Goal: Transaction & Acquisition: Download file/media

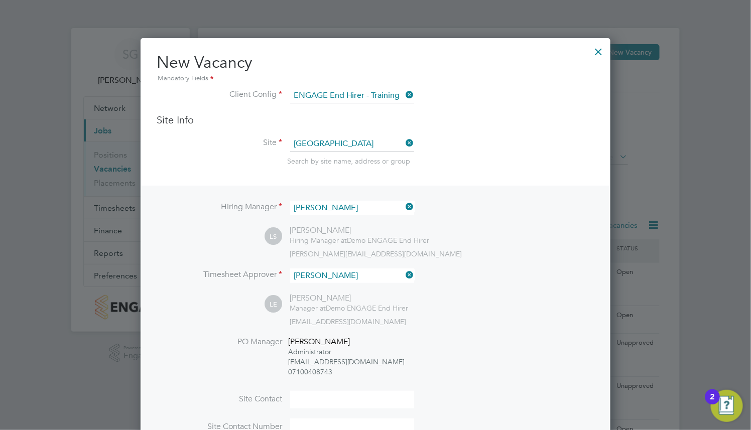
click at [596, 48] on div at bounding box center [598, 49] width 18 height 18
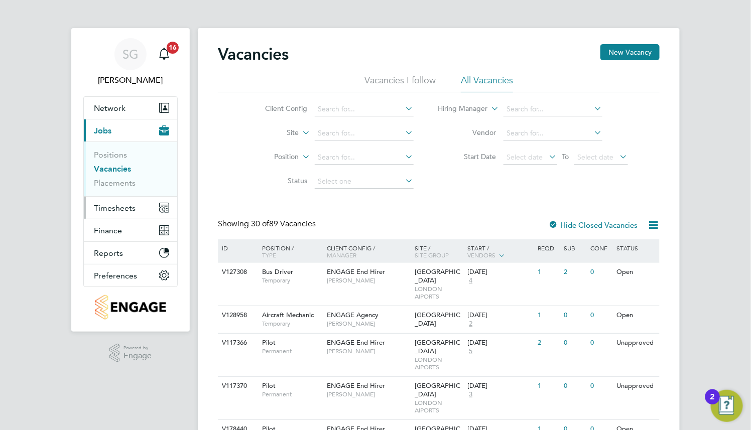
click at [114, 210] on span "Timesheets" at bounding box center [115, 208] width 42 height 10
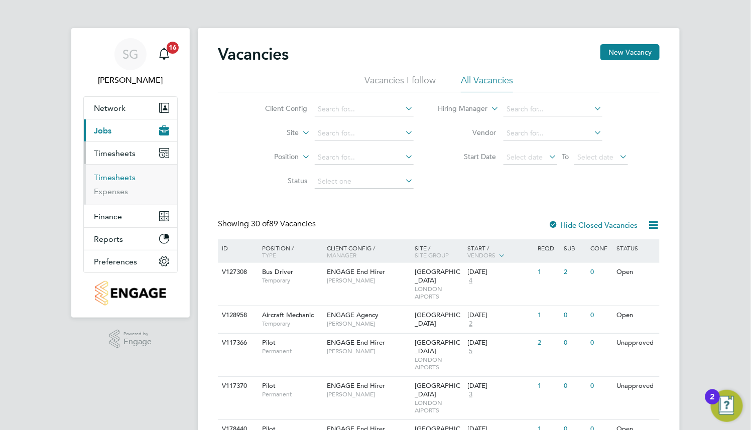
click at [125, 180] on link "Timesheets" at bounding box center [115, 178] width 42 height 10
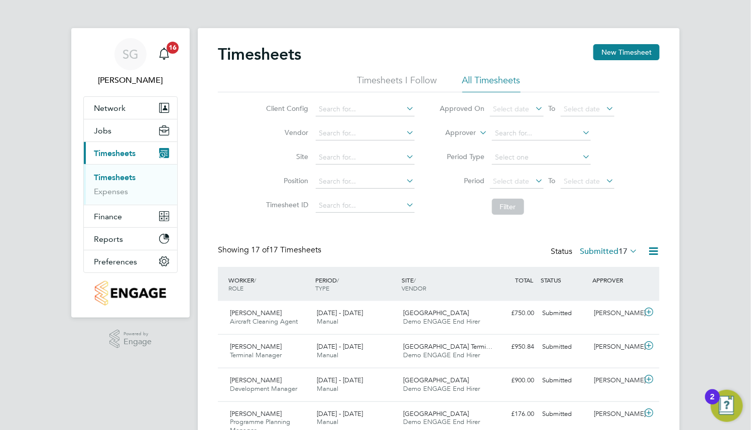
drag, startPoint x: 619, startPoint y: 246, endPoint x: 625, endPoint y: 247, distance: 6.6
click at [618, 246] on div "Status Submitted 17" at bounding box center [594, 252] width 89 height 14
click at [626, 248] on span "17" at bounding box center [622, 251] width 9 height 10
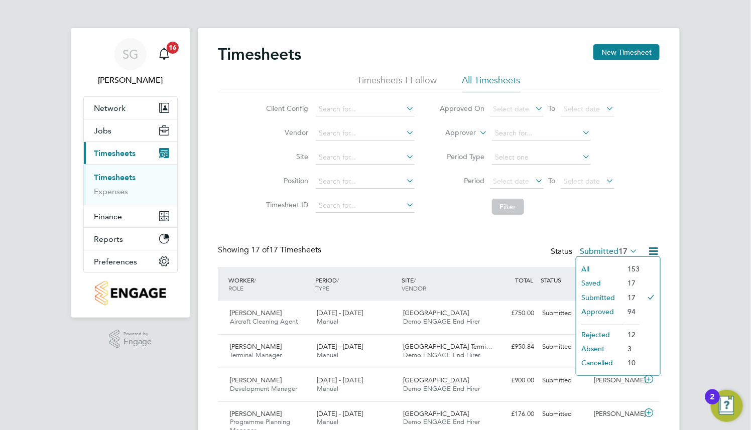
click at [604, 268] on li "All" at bounding box center [599, 269] width 46 height 14
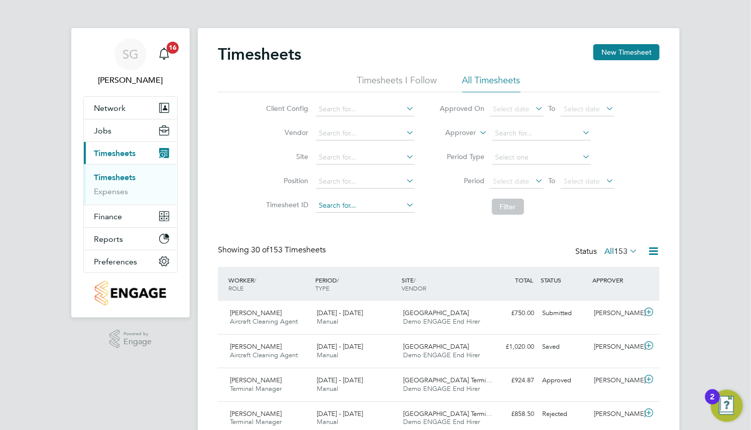
click at [394, 209] on input at bounding box center [365, 206] width 99 height 14
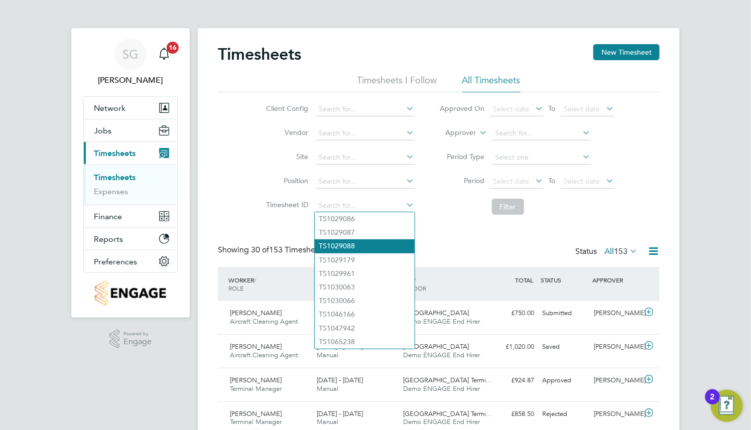
click at [382, 251] on li "TS1029088" at bounding box center [365, 246] width 100 height 14
type input "TS1029088"
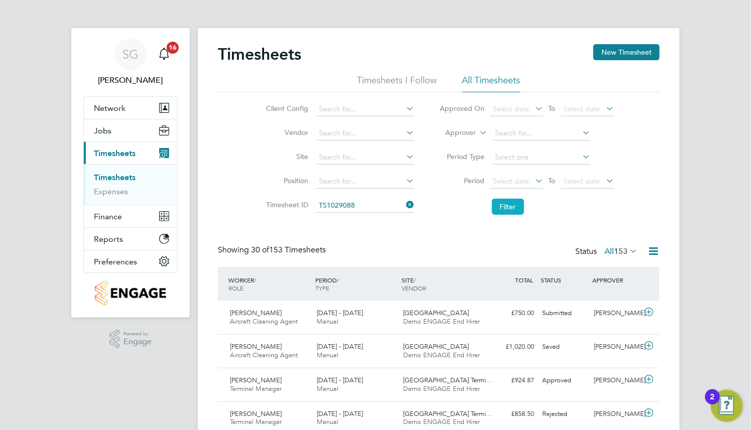
click at [504, 205] on button "Filter" at bounding box center [508, 207] width 32 height 16
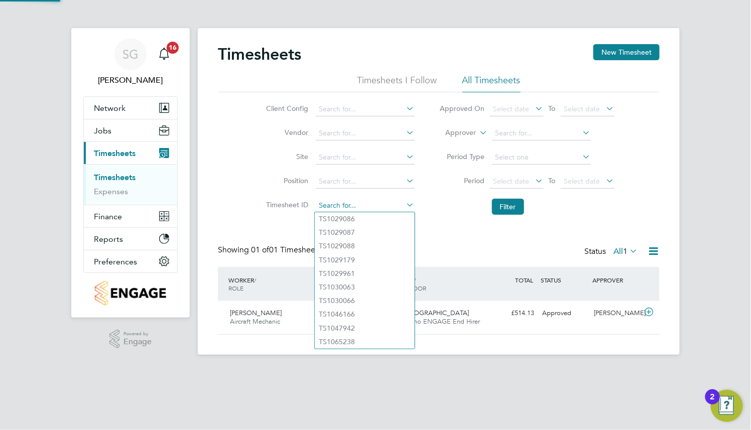
click at [374, 201] on input at bounding box center [365, 206] width 99 height 14
click at [449, 225] on div "Timesheets New Timesheet Timesheets I Follow All Timesheets Client Config Vendo…" at bounding box center [438, 189] width 441 height 290
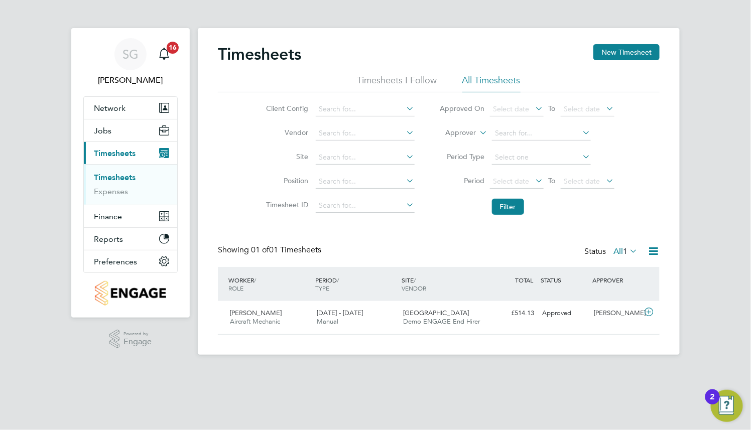
click at [381, 198] on li "Timesheet ID" at bounding box center [339, 206] width 176 height 24
click at [384, 211] on div "Timesheets New Timesheet Timesheets I Follow All Timesheets Client Config Vendo…" at bounding box center [439, 191] width 482 height 327
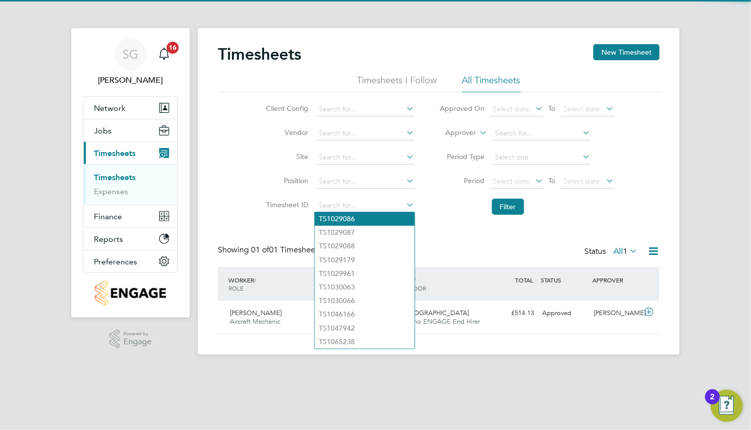
click at [371, 219] on li "TS1029086" at bounding box center [365, 219] width 100 height 14
type input "TS1029086"
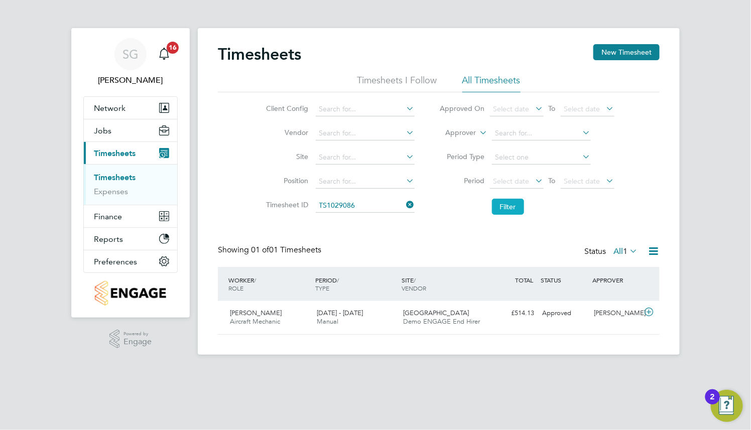
click at [509, 202] on button "Filter" at bounding box center [508, 207] width 32 height 16
click at [404, 206] on icon at bounding box center [404, 205] width 0 height 14
click at [506, 205] on button "Filter" at bounding box center [508, 207] width 32 height 16
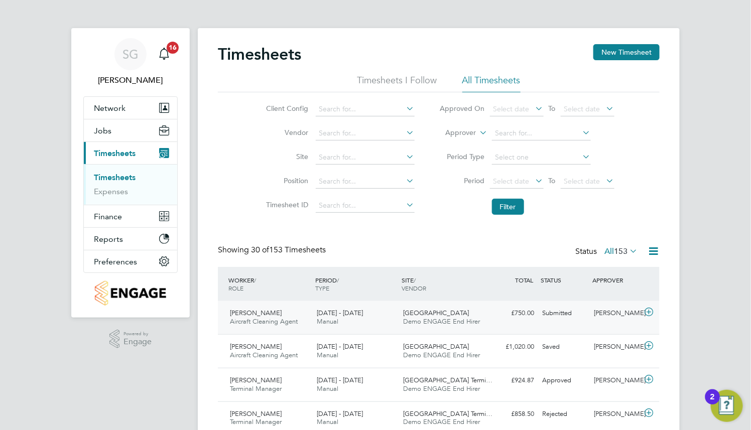
click at [431, 314] on span "Cardiff Airport" at bounding box center [436, 313] width 66 height 9
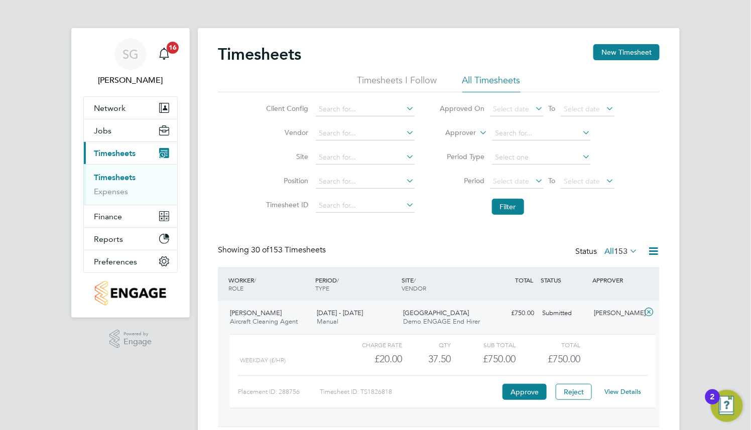
click at [624, 393] on link "View Details" at bounding box center [623, 391] width 37 height 9
click at [131, 218] on button "Finance" at bounding box center [130, 216] width 93 height 22
click at [625, 395] on link "View Details" at bounding box center [623, 391] width 37 height 9
click at [384, 206] on input at bounding box center [365, 206] width 99 height 14
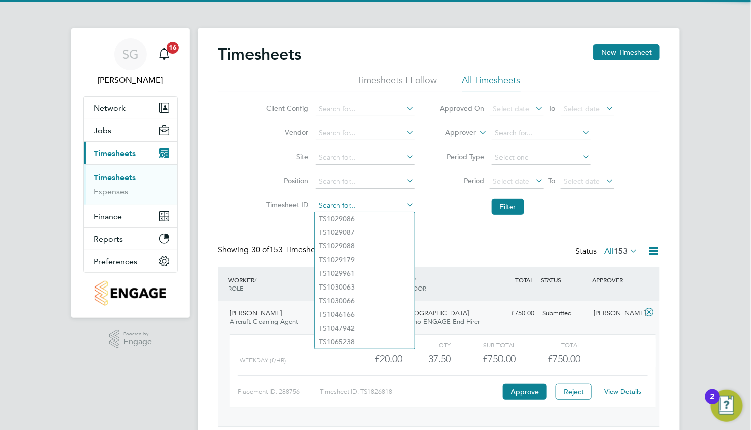
paste input "Once you have completed the task of downloading a Timesheet as a PDF, what will…"
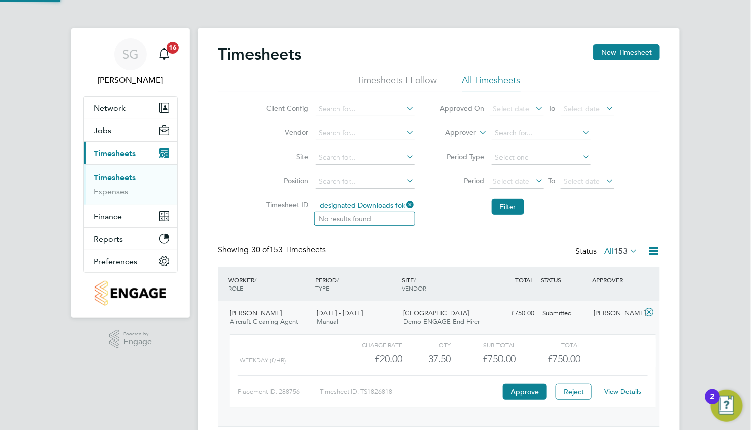
type input "Once you have completed the task of downloading a Timesheet as a PDF, what will…"
click at [404, 204] on icon at bounding box center [404, 205] width 0 height 14
click at [648, 308] on icon at bounding box center [649, 312] width 13 height 8
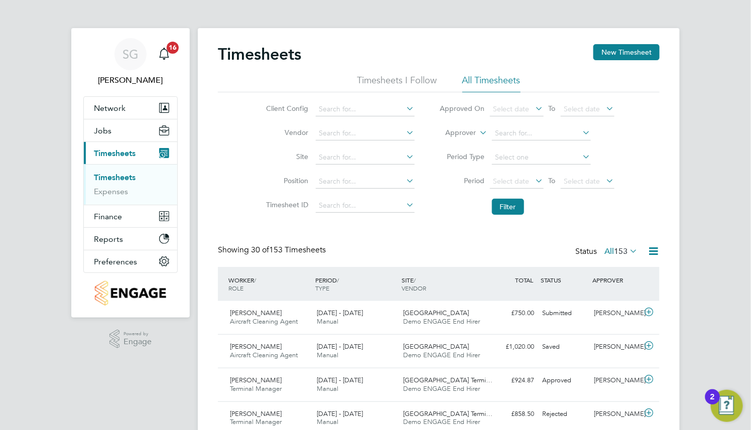
drag, startPoint x: 530, startPoint y: 209, endPoint x: 509, endPoint y: 209, distance: 20.6
click at [527, 209] on li "Filter" at bounding box center [527, 207] width 200 height 26
click at [509, 209] on button "Filter" at bounding box center [508, 207] width 32 height 16
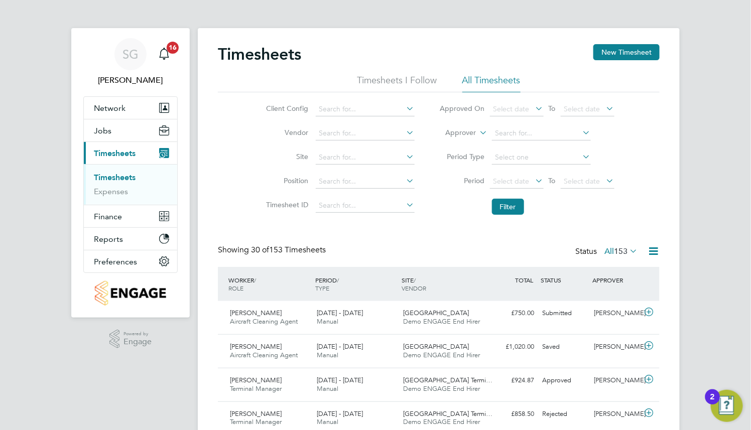
click at [389, 208] on input at bounding box center [365, 206] width 99 height 14
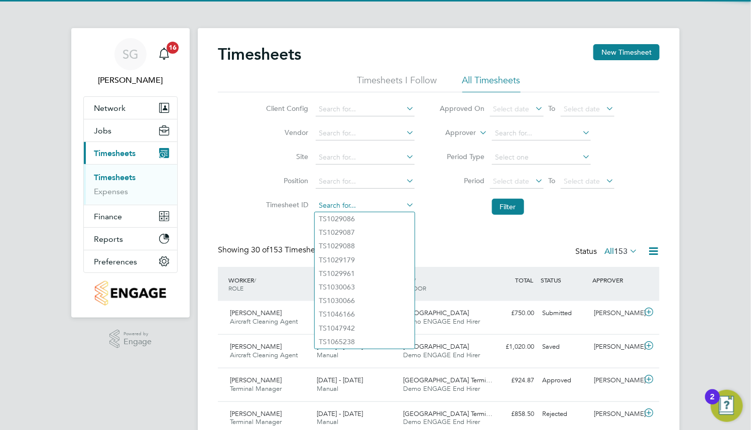
paste input "TS1826818"
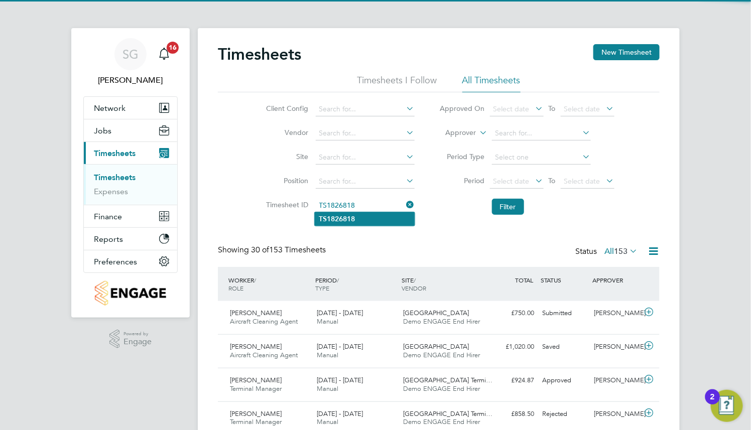
type input "TS1826818"
click at [389, 216] on li "TS1826818" at bounding box center [365, 219] width 100 height 14
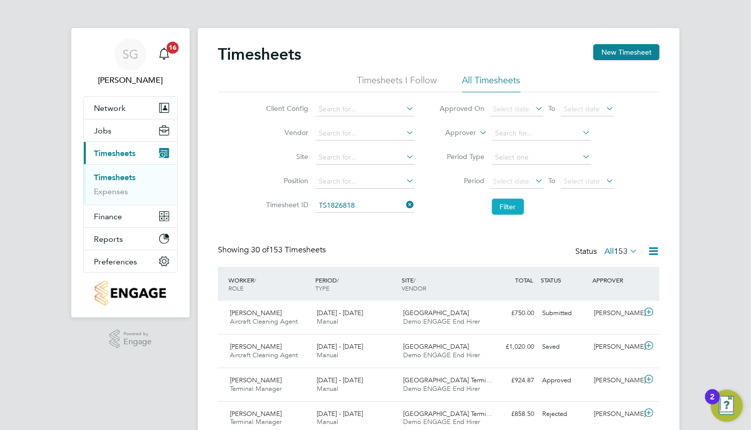
click at [501, 211] on button "Filter" at bounding box center [508, 207] width 32 height 16
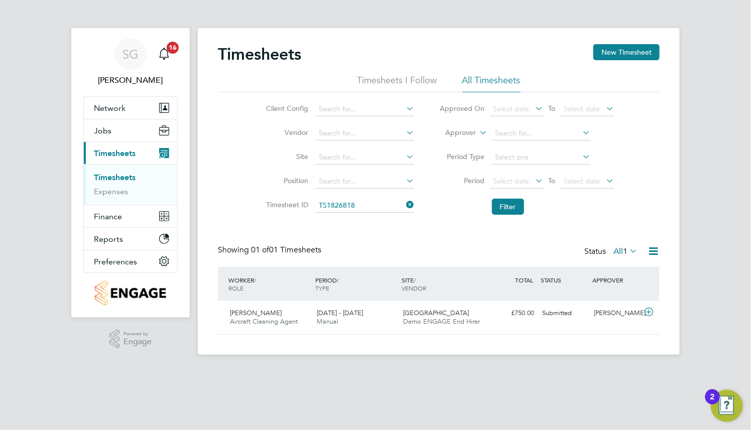
click at [404, 205] on icon at bounding box center [404, 205] width 0 height 14
click at [510, 203] on button "Filter" at bounding box center [508, 207] width 32 height 16
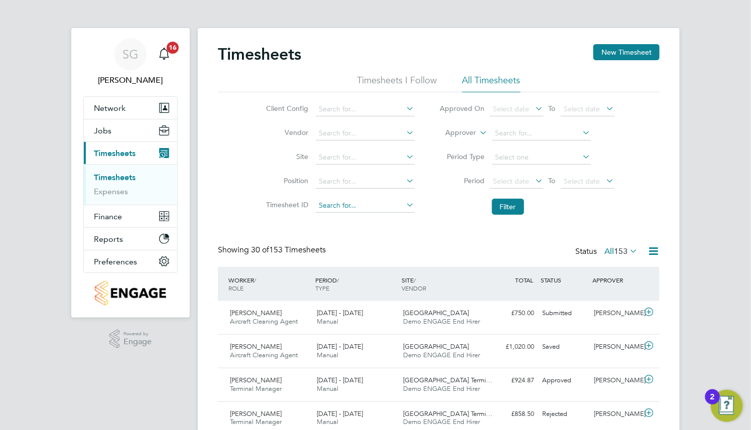
click at [378, 209] on input at bounding box center [365, 206] width 99 height 14
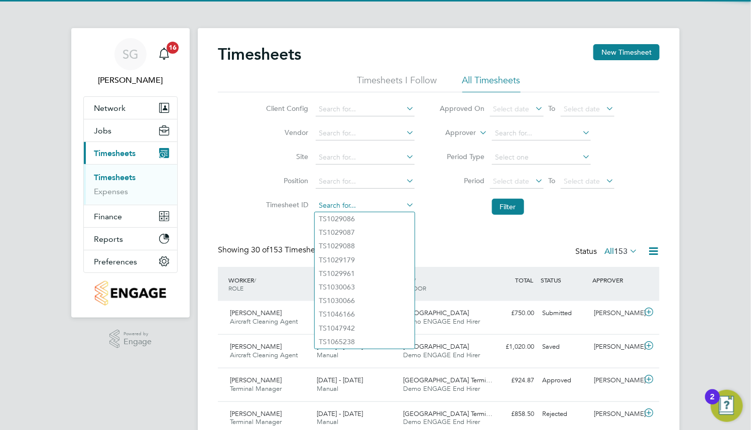
paste input "TS1826818"
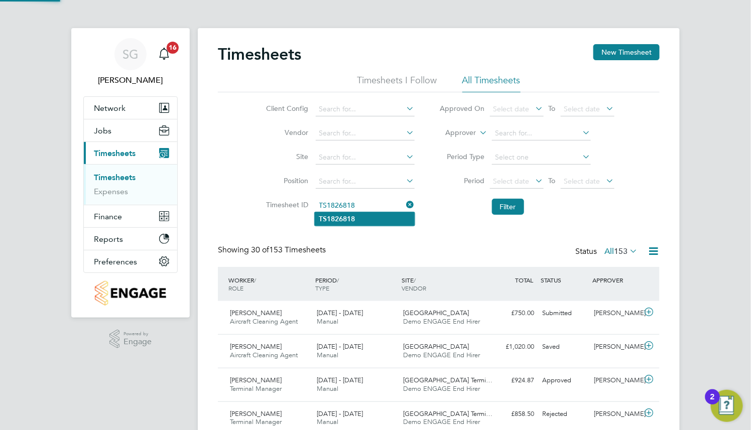
type input "TS1826818"
click at [379, 217] on li "TS1826818" at bounding box center [365, 219] width 100 height 14
click at [501, 207] on button "Filter" at bounding box center [508, 207] width 32 height 16
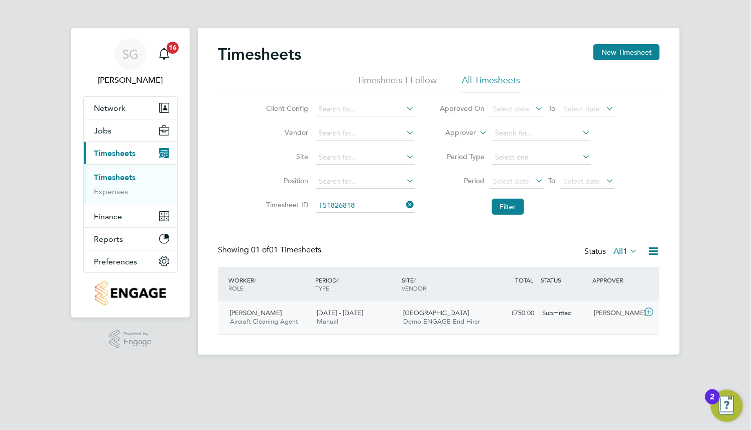
click at [394, 312] on div "26 May - 1 Jun 2025 Manual" at bounding box center [356, 317] width 87 height 25
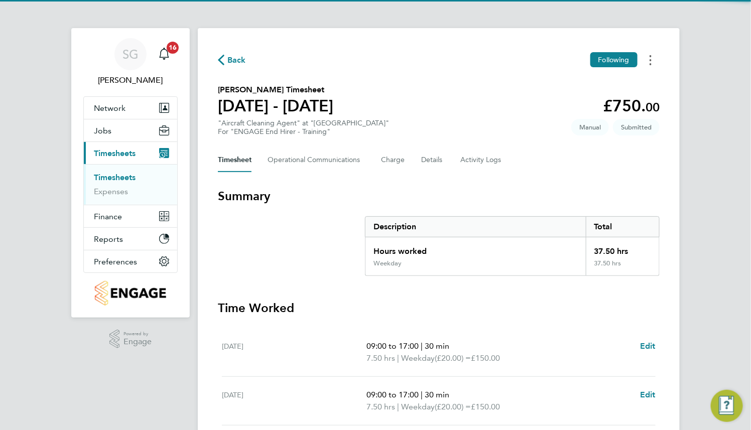
click at [649, 62] on icon "Timesheets Menu" at bounding box center [650, 60] width 2 height 10
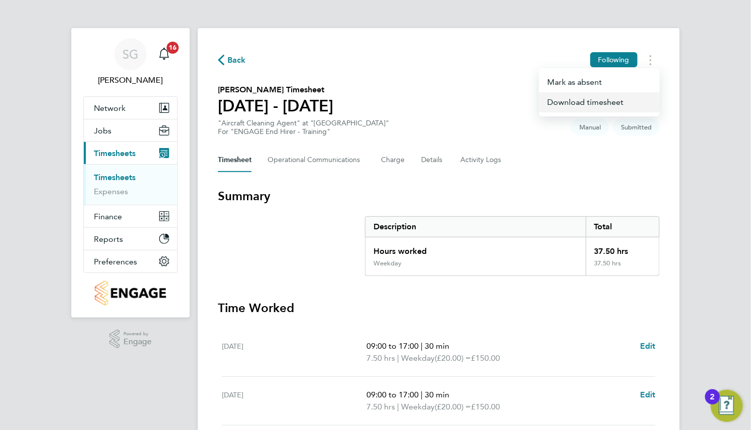
click at [620, 100] on link "Download timesheet" at bounding box center [599, 102] width 120 height 20
click at [685, 19] on div "SG Sophia Goodwin Notifications 16 Applications: Network Team Members Businesse…" at bounding box center [375, 366] width 751 height 733
click at [422, 159] on button "Details" at bounding box center [432, 160] width 23 height 24
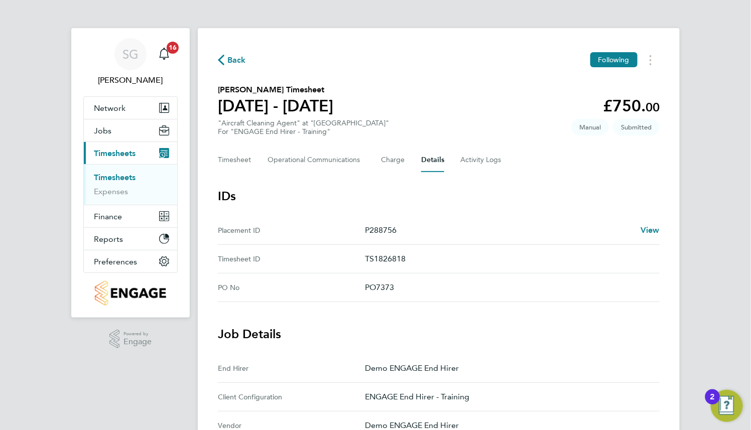
drag, startPoint x: 413, startPoint y: 263, endPoint x: 338, endPoint y: 264, distance: 75.3
click at [338, 264] on ID "Timesheet ID TS1826818" at bounding box center [438, 259] width 441 height 29
copy ID "TS1826818"
click at [479, 115] on section "Jodie Gallagher's Timesheet 26 May - 01 Jun 2025 £750. 00 "Aircraft Cleaning Ag…" at bounding box center [438, 110] width 441 height 52
click at [235, 163] on button "Timesheet" at bounding box center [235, 160] width 34 height 24
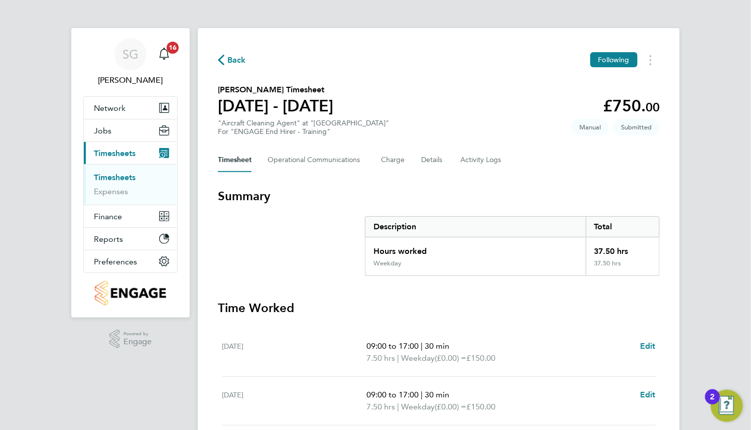
click at [664, 77] on div "Back Following Jodie Gallagher's Timesheet 26 May - 01 Jun 2025 £750. 00 "Aircr…" at bounding box center [439, 372] width 482 height 689
click at [656, 65] on button "Timesheets Menu" at bounding box center [650, 60] width 18 height 16
click at [387, 89] on section "Jodie Gallagher's Timesheet 26 May - 01 Jun 2025 £750. 00 "Aircraft Cleaning Ag…" at bounding box center [438, 110] width 441 height 52
click at [509, 84] on section "Jodie Gallagher's Timesheet 26 May - 01 Jun 2025 £750. 00 "Aircraft Cleaning Ag…" at bounding box center [438, 110] width 441 height 52
click at [413, 157] on div "Timesheet Operational Communications Charge Details Activity Logs" at bounding box center [438, 160] width 441 height 24
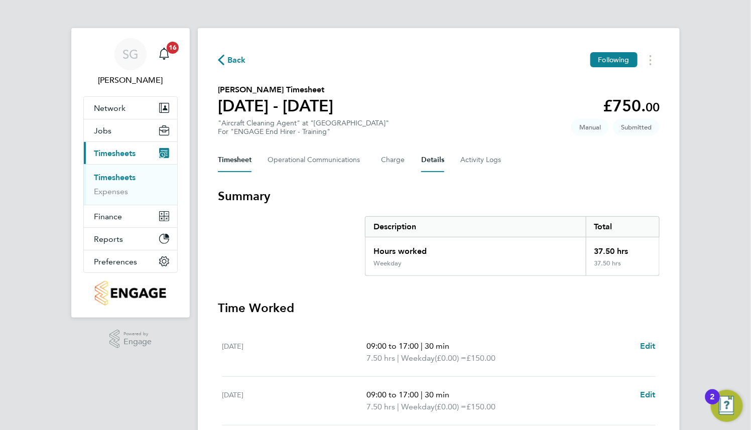
click at [421, 158] on button "Details" at bounding box center [432, 160] width 23 height 24
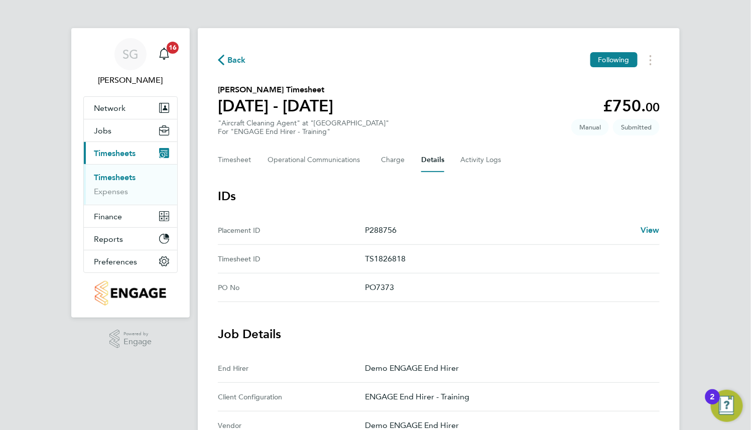
drag, startPoint x: 414, startPoint y: 258, endPoint x: 350, endPoint y: 258, distance: 64.2
click at [350, 258] on ID "Timesheet ID TS1826818" at bounding box center [438, 259] width 441 height 29
click at [223, 163] on button "Timesheet" at bounding box center [235, 160] width 34 height 24
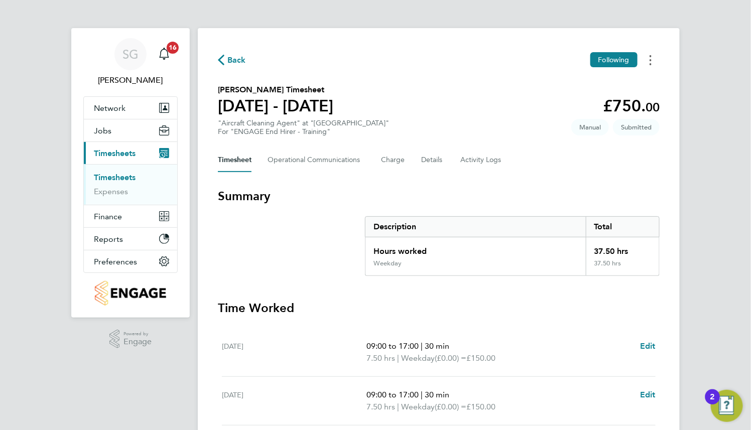
click at [651, 63] on icon "Timesheets Menu" at bounding box center [650, 60] width 2 height 10
click at [479, 51] on div "Back Following Mark as absent Download timesheet Jodie Gallagher's Timesheet 26…" at bounding box center [439, 372] width 482 height 689
click at [649, 62] on icon "Timesheets Menu" at bounding box center [650, 60] width 2 height 10
click at [623, 104] on link "Download timesheet" at bounding box center [599, 102] width 120 height 20
click at [499, 9] on ng-component "Back Following Jodie Gallagher's Timesheet 26 May - 01 Jun 2025 £750. 00 "Aircr…" at bounding box center [439, 358] width 482 height 717
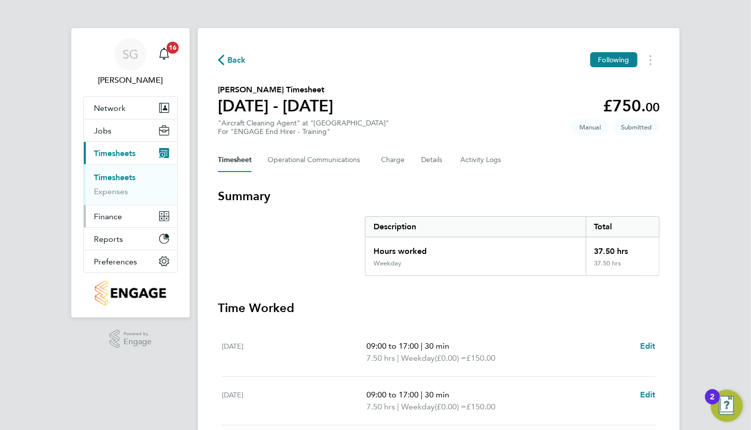
click at [123, 209] on button "Finance" at bounding box center [130, 216] width 93 height 22
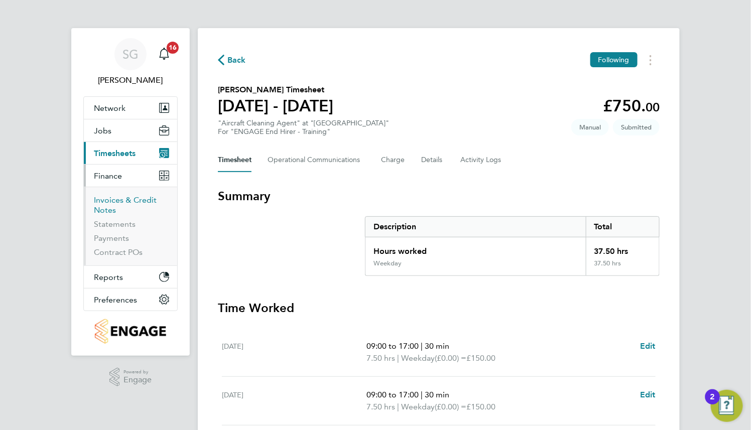
click at [131, 205] on link "Invoices & Credit Notes" at bounding box center [125, 205] width 63 height 20
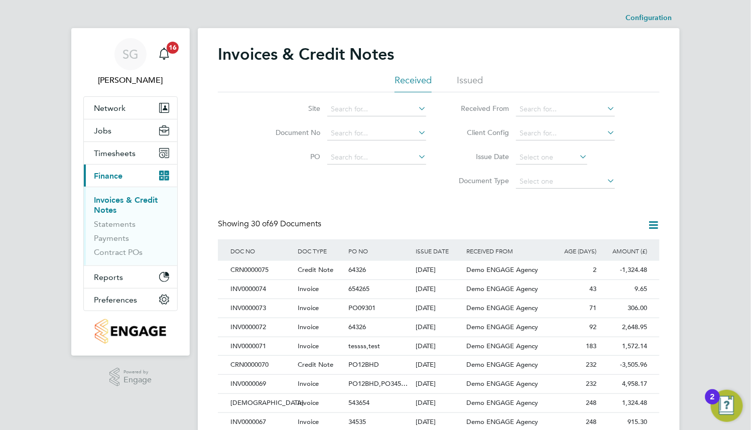
click at [476, 77] on li "Issued" at bounding box center [470, 83] width 26 height 18
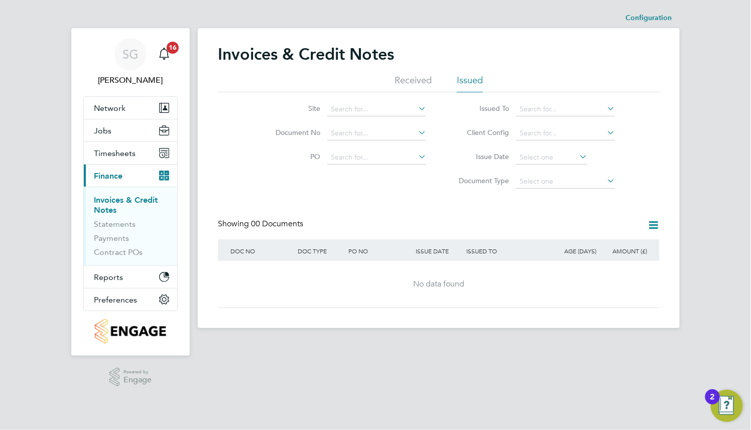
click at [396, 81] on li "Received" at bounding box center [412, 83] width 37 height 18
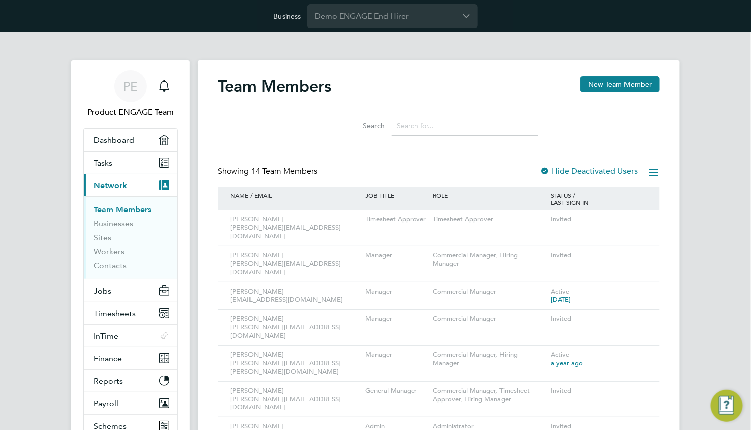
click at [418, 33] on app-barbie "Team Members New Team Member Search Showing 14 Team Members Hide Deactivated Us…" at bounding box center [439, 374] width 482 height 685
click at [418, 22] on input "Demo ENGAGE End Hirer" at bounding box center [392, 16] width 171 height 24
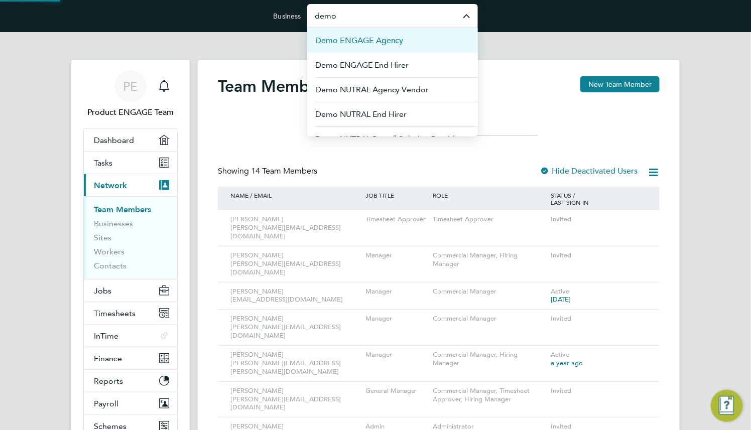
click at [418, 43] on li "Demo ENGAGE Agency" at bounding box center [392, 40] width 171 height 25
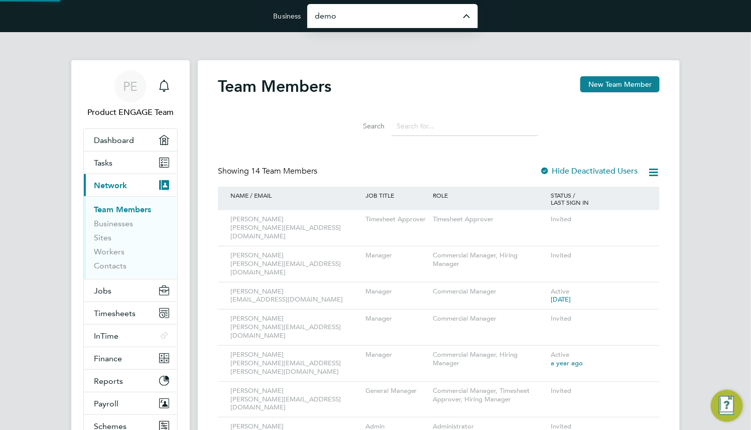
type input "Demo ENGAGE Agency"
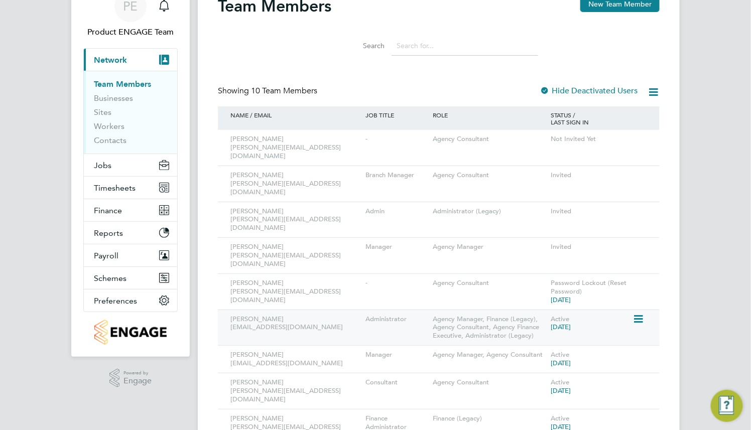
scroll to position [108, 0]
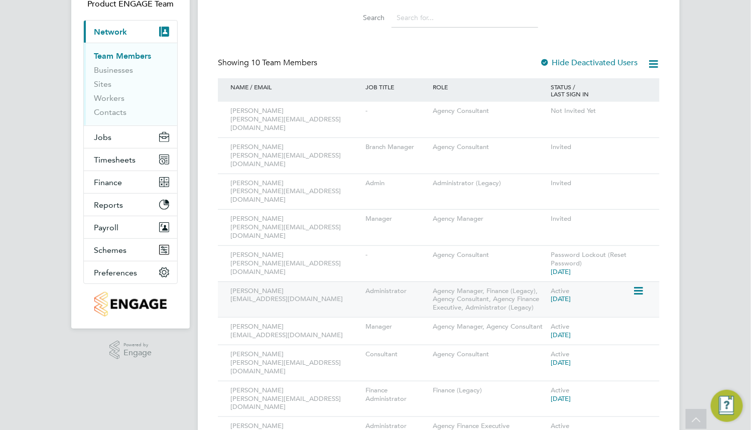
click at [640, 285] on icon at bounding box center [637, 291] width 10 height 12
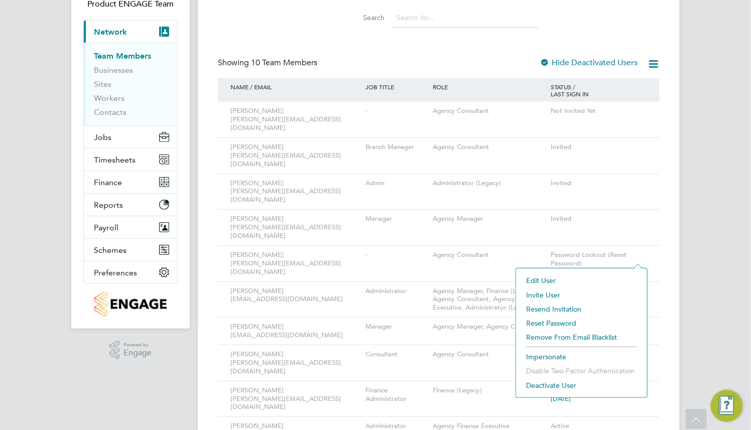
click at [543, 352] on li "Impersonate" at bounding box center [581, 357] width 121 height 14
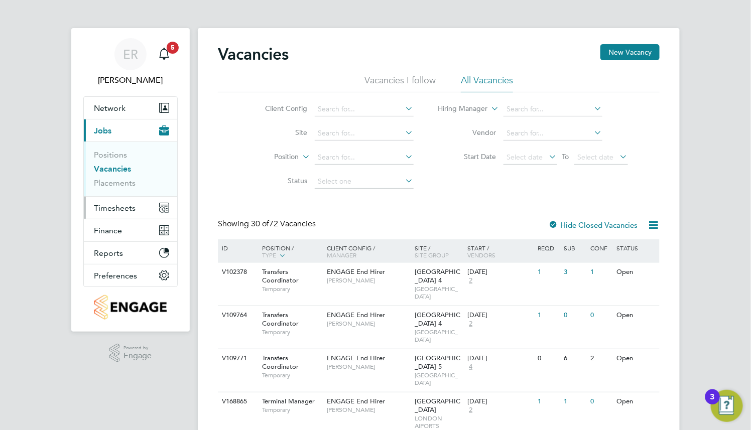
click at [127, 203] on span "Timesheets" at bounding box center [115, 208] width 42 height 10
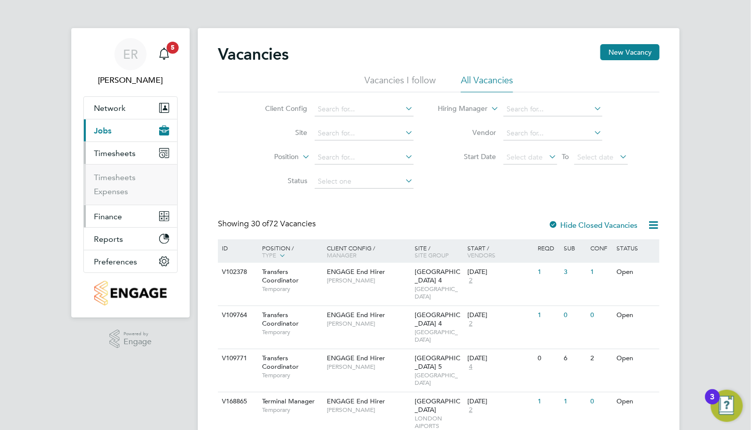
click at [132, 214] on button "Finance" at bounding box center [130, 216] width 93 height 22
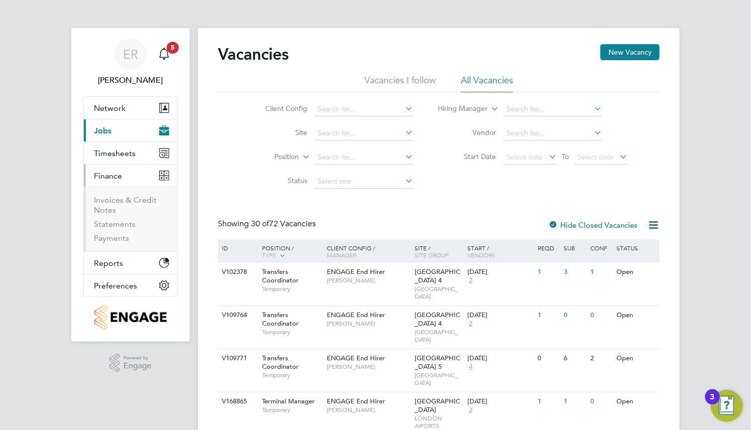
click at [130, 206] on li "Invoices & Credit Notes" at bounding box center [131, 207] width 75 height 24
click at [130, 201] on link "Invoices & Credit Notes" at bounding box center [125, 205] width 63 height 20
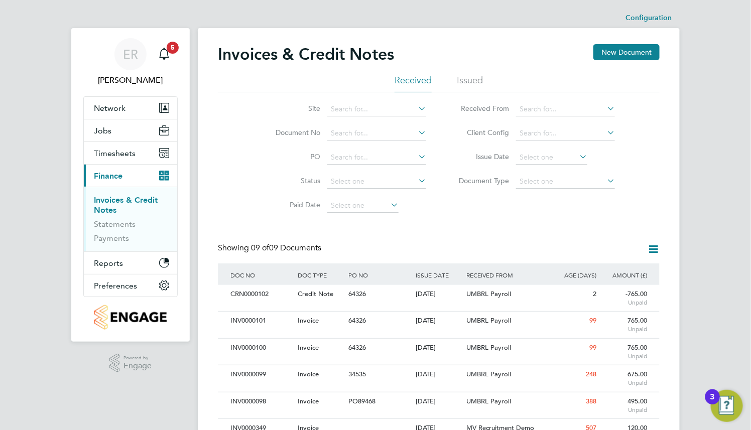
click at [473, 79] on li "Issued" at bounding box center [470, 83] width 26 height 18
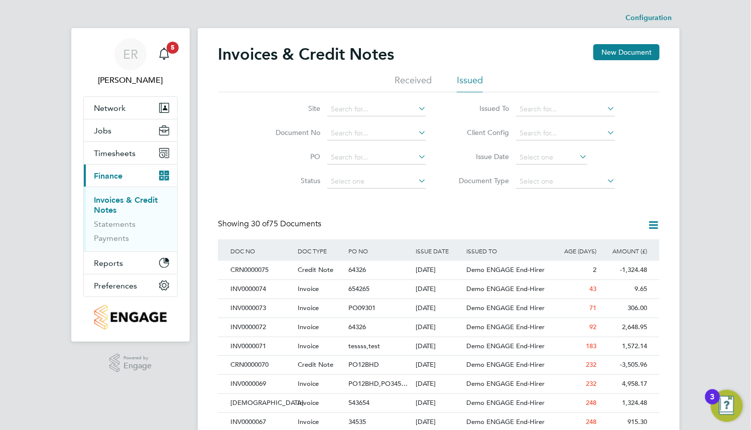
click at [397, 78] on li "Received" at bounding box center [412, 83] width 37 height 18
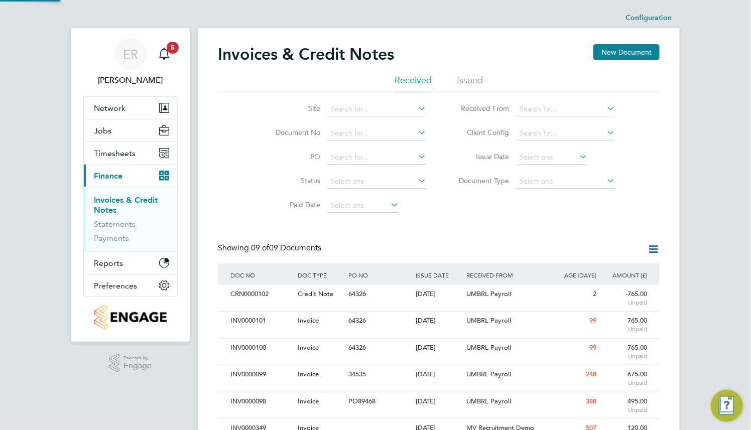
click at [486, 79] on ul "Received Issued" at bounding box center [438, 83] width 441 height 18
click at [479, 78] on li "Issued" at bounding box center [470, 83] width 26 height 18
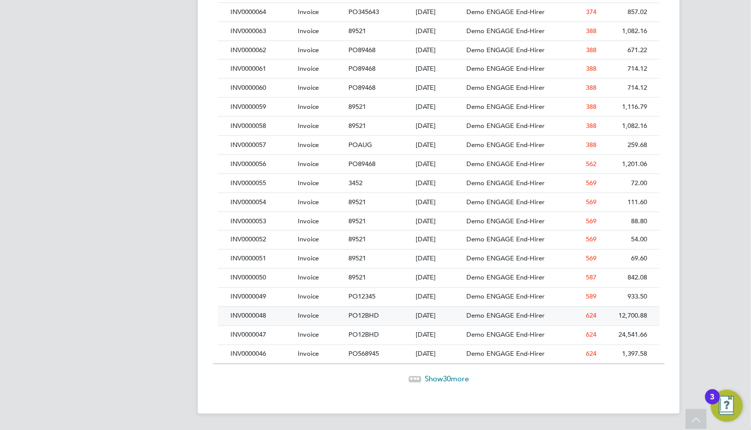
click at [449, 317] on div "[DATE]" at bounding box center [438, 316] width 51 height 19
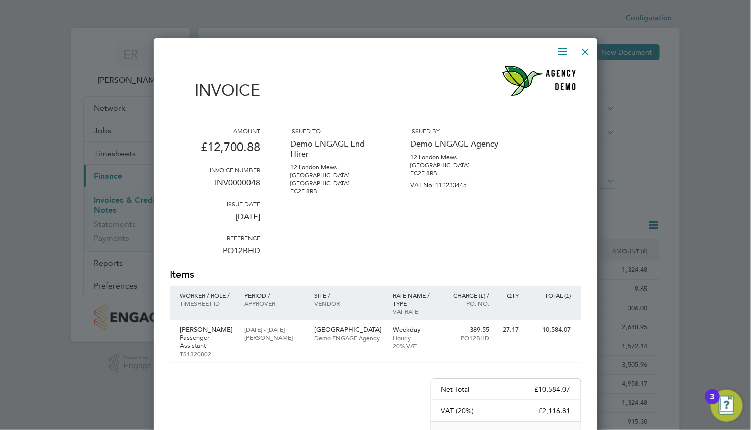
click at [585, 47] on div at bounding box center [585, 49] width 18 height 18
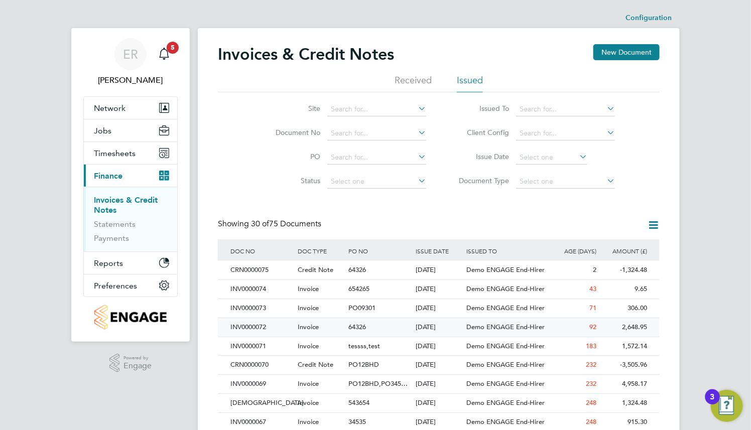
click at [438, 331] on div "[DATE]" at bounding box center [438, 327] width 51 height 19
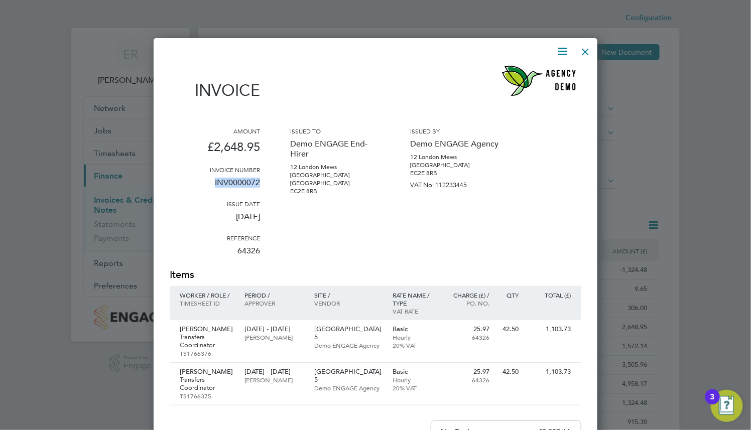
drag, startPoint x: 268, startPoint y: 183, endPoint x: 215, endPoint y: 183, distance: 53.7
click at [215, 183] on div "Amount £2,648.95 Invoice number INV0000072 Issue date [DATE] Reference 64326 Is…" at bounding box center [375, 197] width 411 height 141
copy p "INV0000072"
click at [563, 47] on icon at bounding box center [562, 51] width 13 height 13
click at [577, 55] on div at bounding box center [585, 49] width 18 height 18
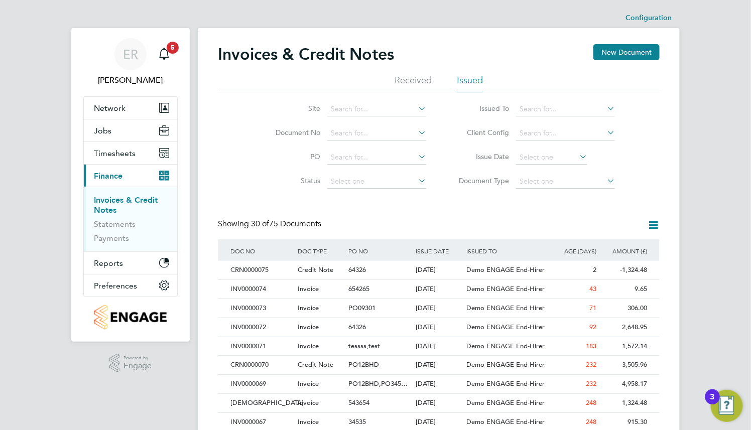
click at [360, 135] on input at bounding box center [376, 133] width 99 height 14
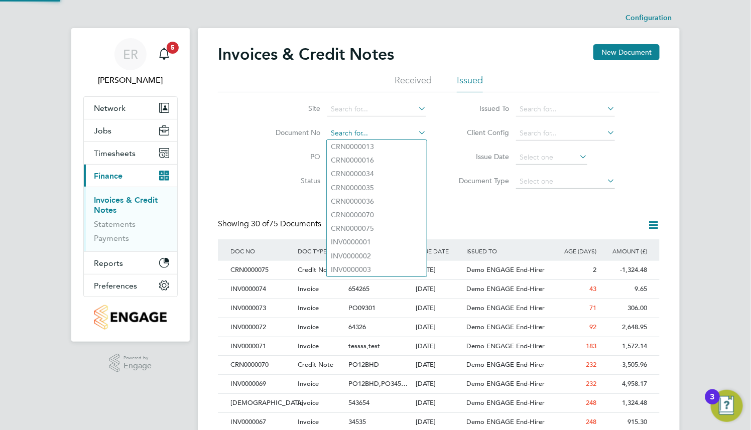
paste input "INV0000072"
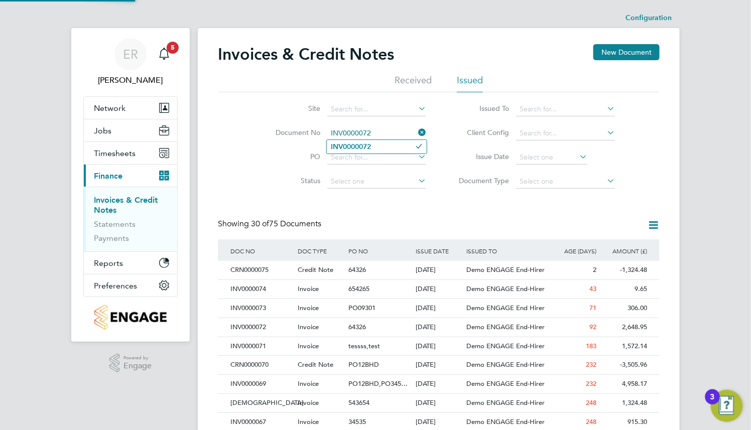
type input "INV0000072"
click at [363, 142] on b "INV0000072" at bounding box center [351, 146] width 40 height 9
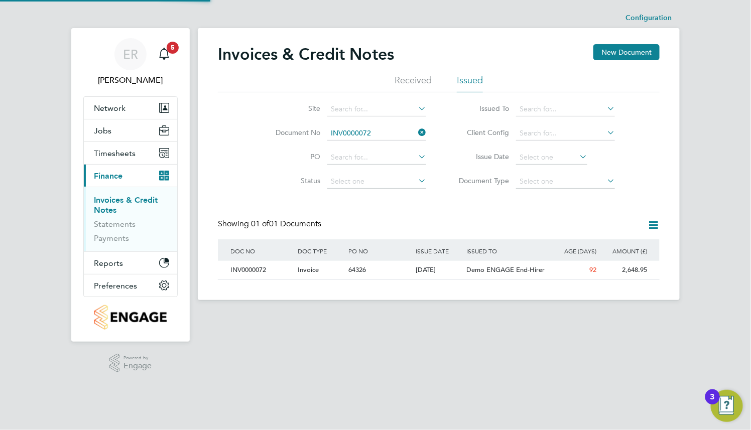
scroll to position [19, 85]
click at [341, 270] on div "Invoice" at bounding box center [320, 270] width 51 height 19
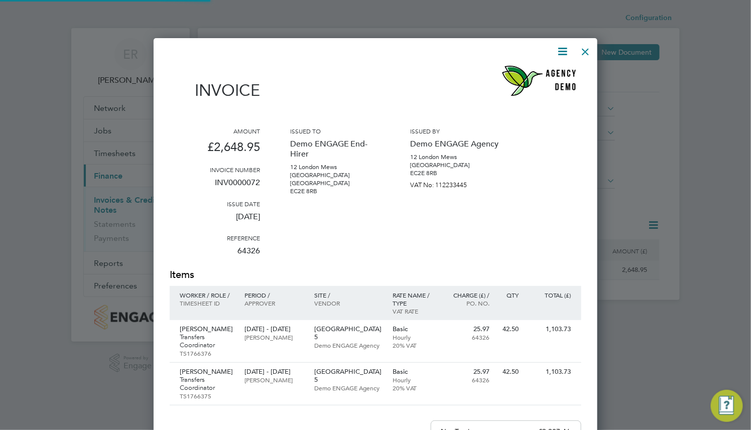
scroll to position [577, 444]
click at [562, 55] on icon at bounding box center [562, 51] width 13 height 13
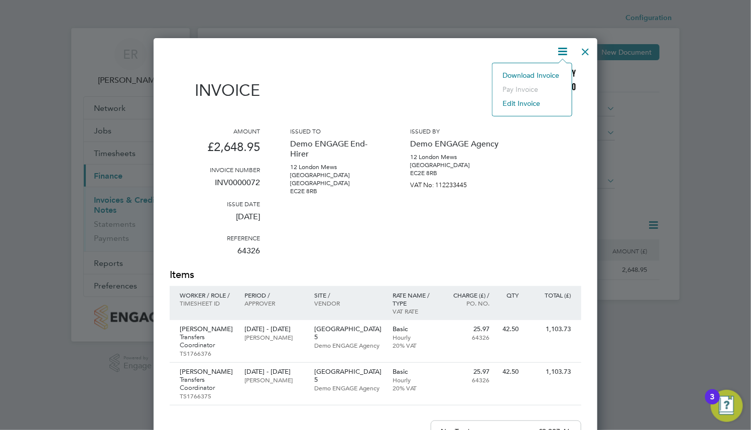
click at [578, 52] on div at bounding box center [585, 49] width 18 height 18
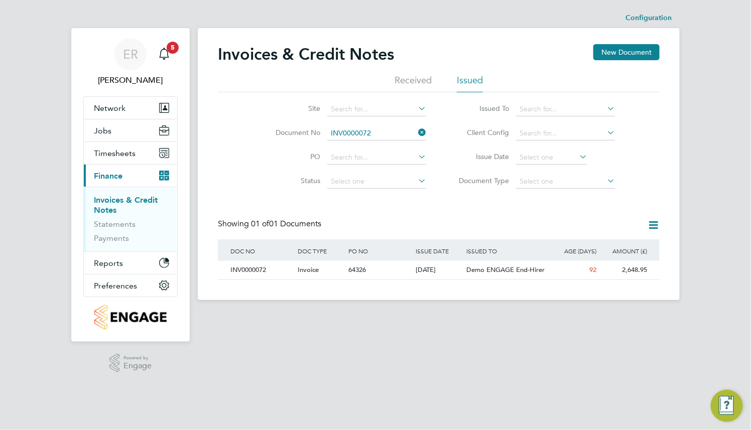
click at [409, 73] on div "Invoices & Credit Notes New Document" at bounding box center [438, 59] width 441 height 30
click at [416, 129] on icon at bounding box center [416, 132] width 0 height 14
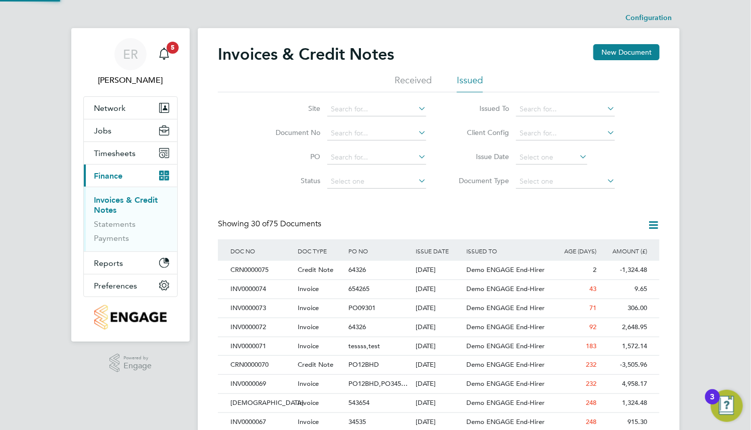
scroll to position [19, 68]
click at [415, 71] on div "Invoices & Credit Notes New Document" at bounding box center [438, 59] width 441 height 30
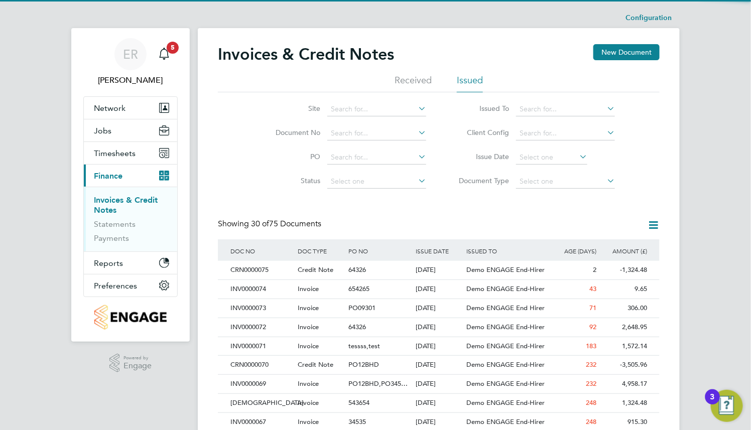
click at [415, 77] on li "Received" at bounding box center [412, 83] width 37 height 18
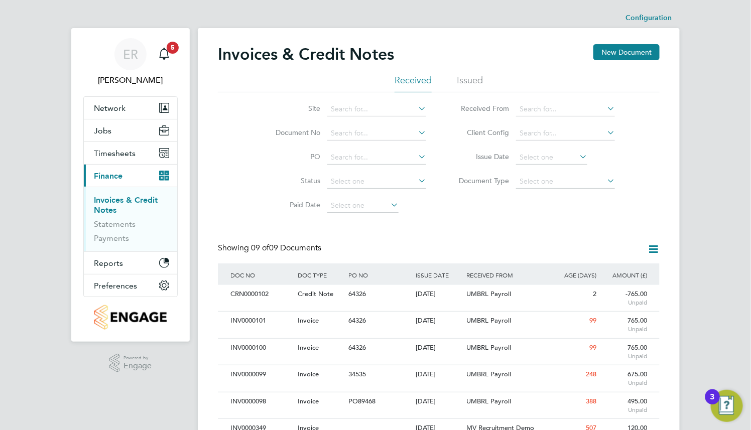
click at [409, 84] on li "Received" at bounding box center [412, 83] width 37 height 18
click at [467, 81] on li "Issued" at bounding box center [470, 83] width 26 height 18
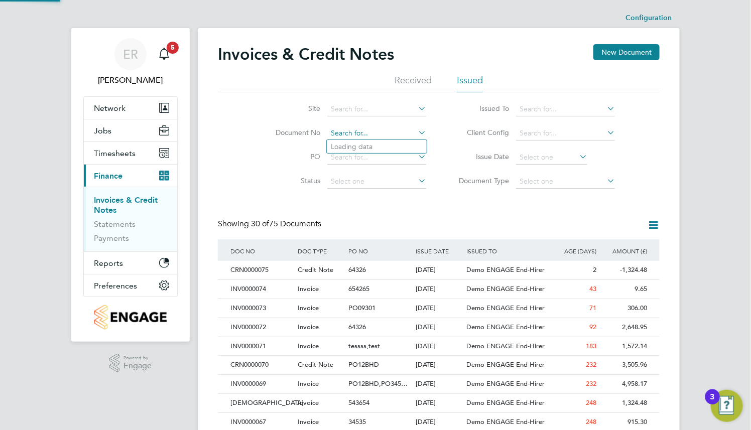
click at [399, 131] on input at bounding box center [376, 133] width 99 height 14
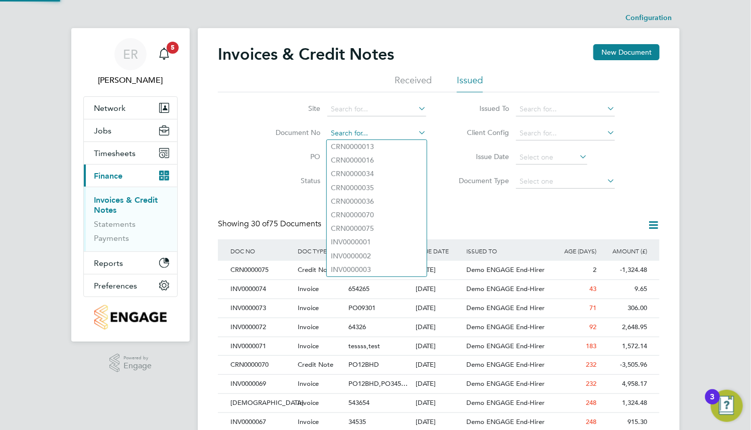
paste input "To download an Invoice, navigate to the Invoices & Credit Notes page and select…"
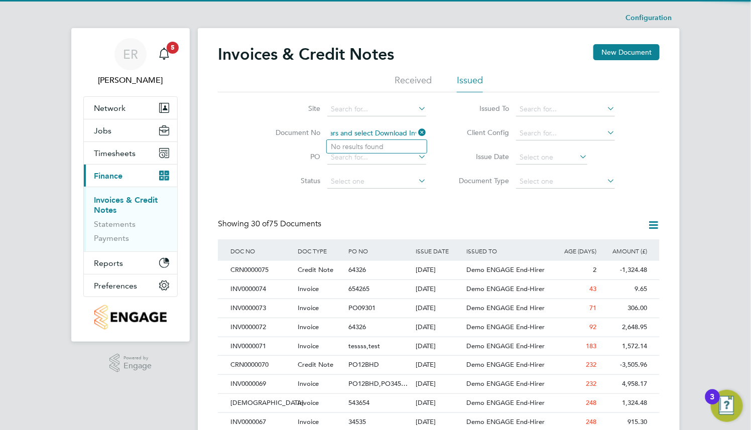
type input "To download an Invoice, navigate to the Invoices & Credit Notes page and select…"
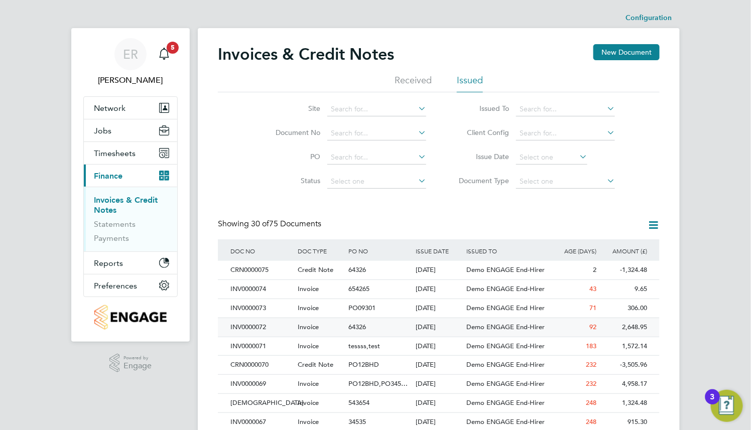
click at [356, 328] on span "64326" at bounding box center [357, 327] width 18 height 9
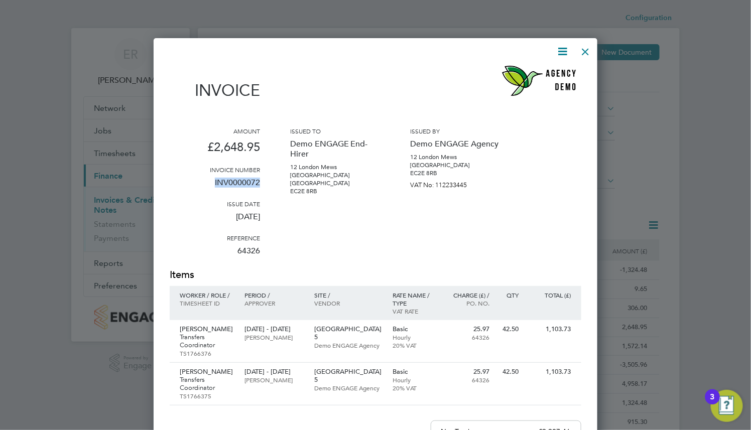
click at [200, 187] on div "Amount £2,648.95 Invoice number INV0000072 Issue date [DATE] Reference 64326 Is…" at bounding box center [375, 197] width 411 height 141
click at [581, 54] on div at bounding box center [585, 49] width 18 height 18
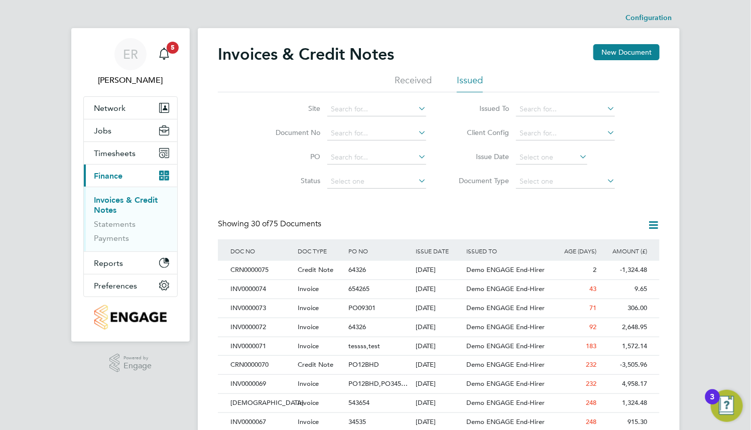
click at [404, 82] on li "Received" at bounding box center [412, 83] width 37 height 18
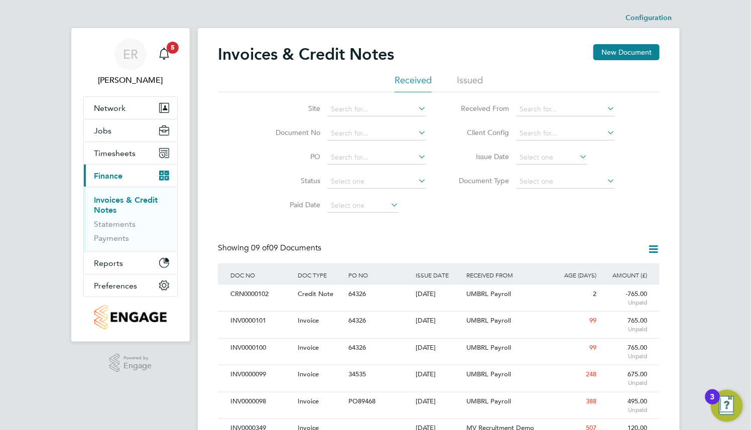
click at [467, 81] on li "Issued" at bounding box center [470, 83] width 26 height 18
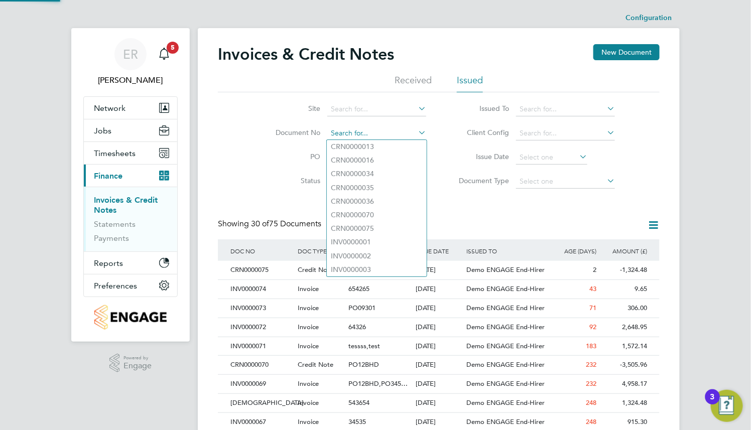
click at [388, 134] on input at bounding box center [376, 133] width 99 height 14
paste input "INV0000072"
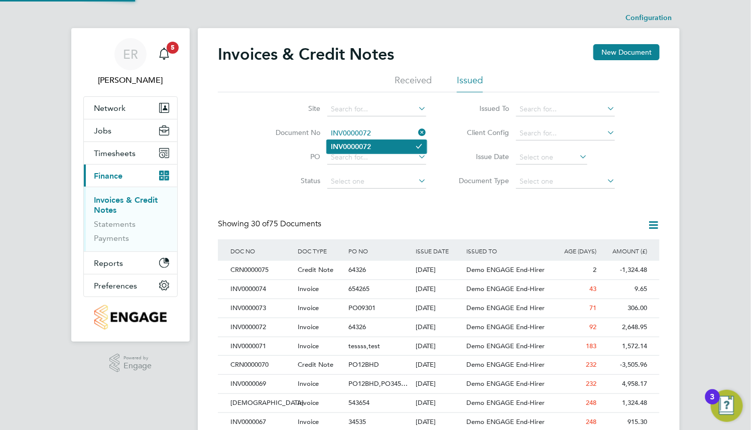
type input "INV0000072"
click at [388, 145] on li "INV0000072" at bounding box center [377, 147] width 100 height 14
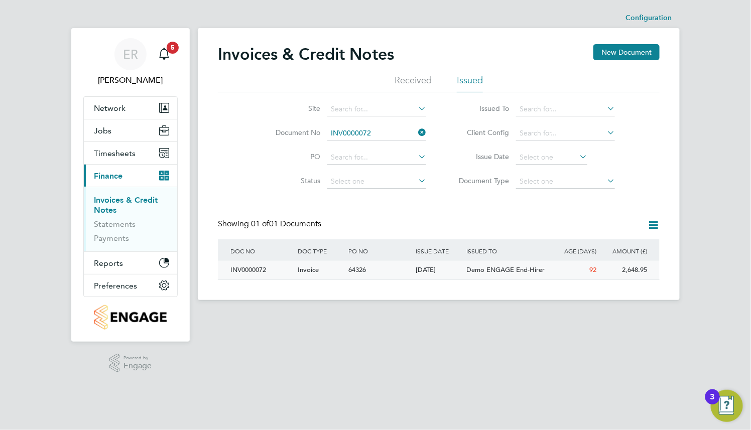
click at [330, 266] on div "Invoice" at bounding box center [320, 270] width 51 height 19
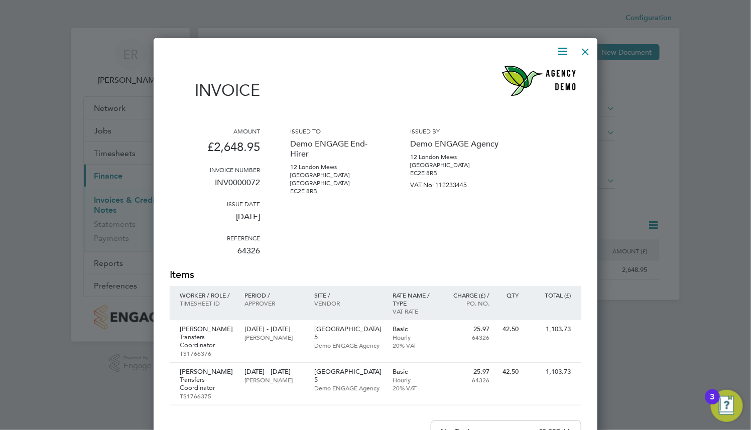
click at [558, 53] on icon at bounding box center [562, 51] width 13 height 13
click at [544, 74] on li "Download Invoice" at bounding box center [531, 75] width 69 height 14
click at [582, 51] on div at bounding box center [585, 49] width 18 height 18
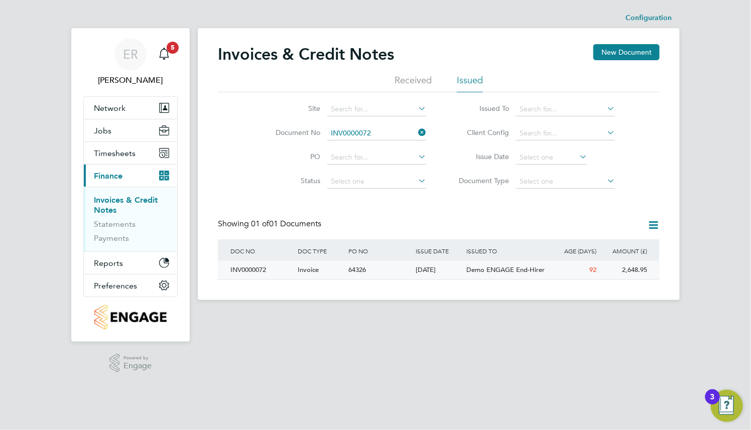
click at [537, 270] on span "Demo ENGAGE End-Hirer" at bounding box center [505, 269] width 78 height 9
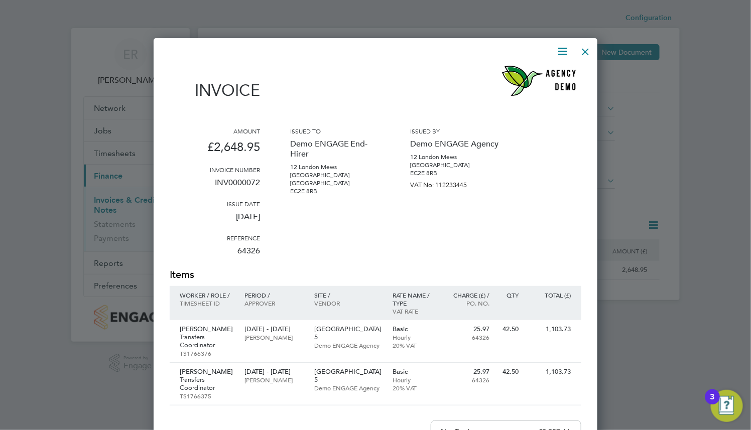
click at [561, 58] on icon at bounding box center [562, 51] width 13 height 13
click at [535, 77] on li "Download Invoice" at bounding box center [531, 75] width 69 height 14
click at [654, 124] on div at bounding box center [375, 215] width 751 height 430
click at [679, 56] on div at bounding box center [375, 215] width 751 height 430
click at [582, 49] on div at bounding box center [585, 49] width 18 height 18
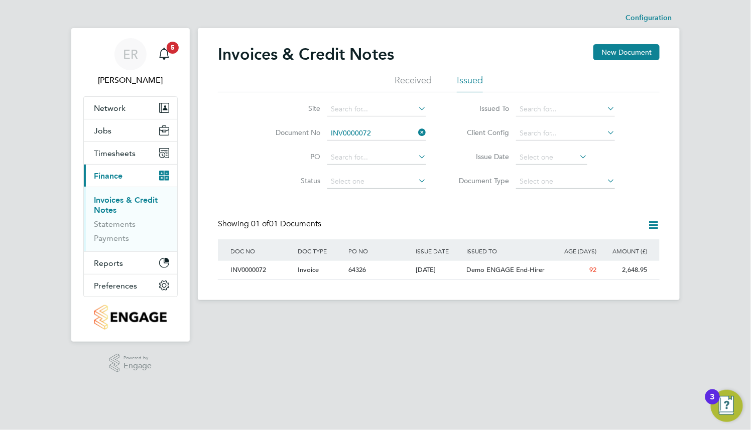
click at [416, 134] on icon at bounding box center [416, 132] width 0 height 14
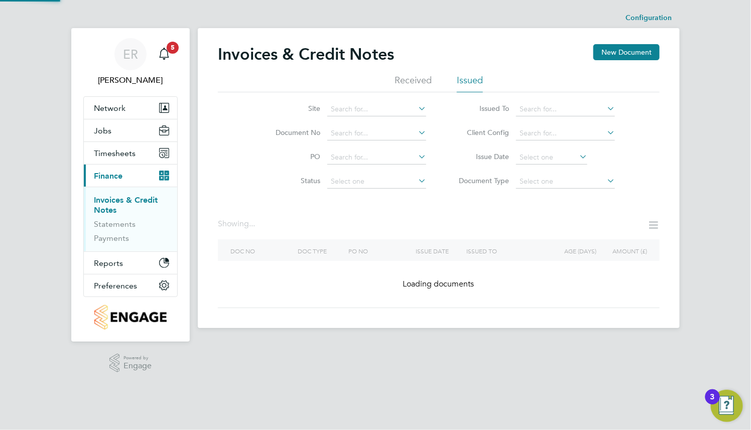
click at [414, 90] on li "Received" at bounding box center [412, 83] width 37 height 18
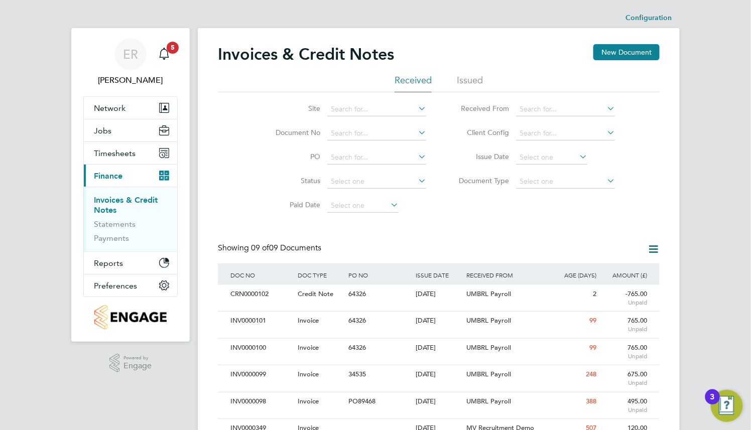
click at [469, 81] on li "Issued" at bounding box center [470, 83] width 26 height 18
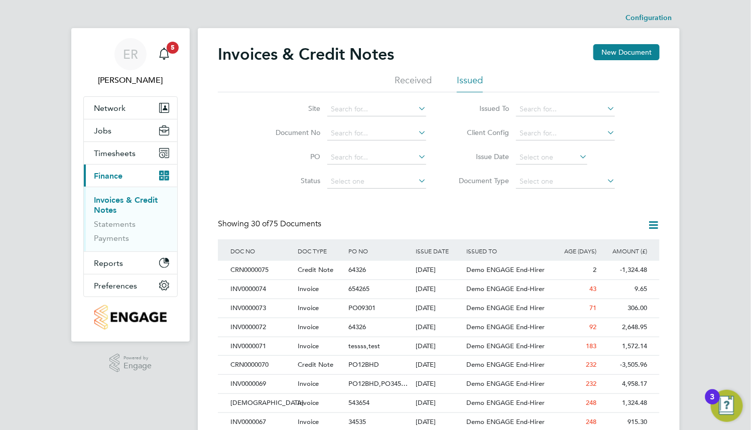
click at [392, 76] on ul "Received Issued" at bounding box center [438, 83] width 441 height 18
click at [399, 78] on li "Received" at bounding box center [412, 83] width 37 height 18
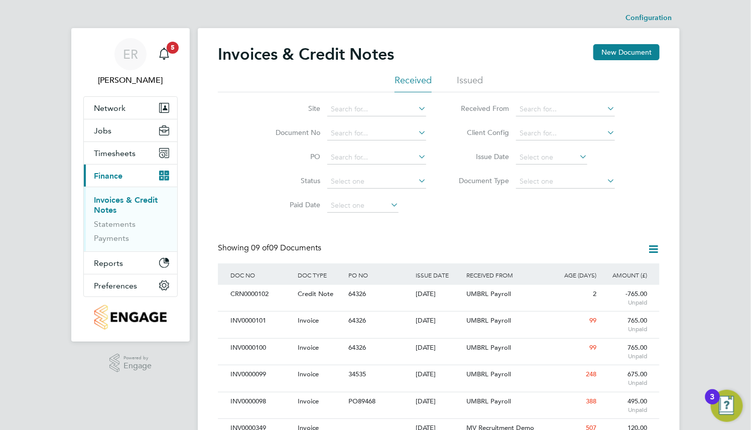
click at [364, 126] on li "Document No" at bounding box center [344, 133] width 189 height 24
click at [366, 137] on input at bounding box center [376, 133] width 99 height 14
paste input "INV0000072"
type input "INV0000072"
click at [438, 133] on li "Client Config" at bounding box center [532, 133] width 189 height 24
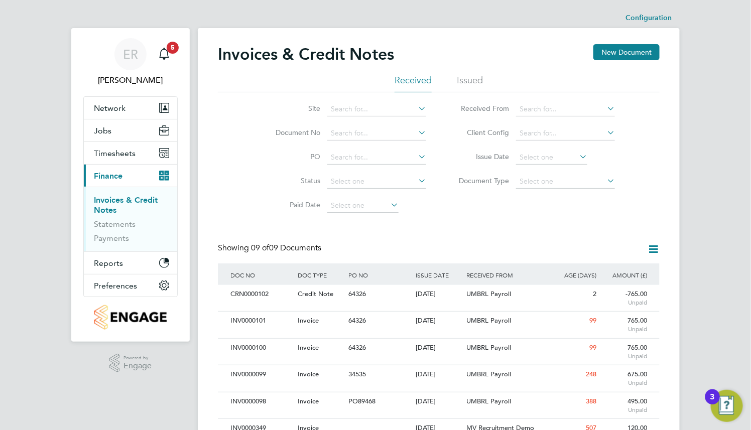
click at [401, 77] on li "Received" at bounding box center [412, 83] width 37 height 18
click at [473, 79] on li "Issued" at bounding box center [470, 83] width 26 height 18
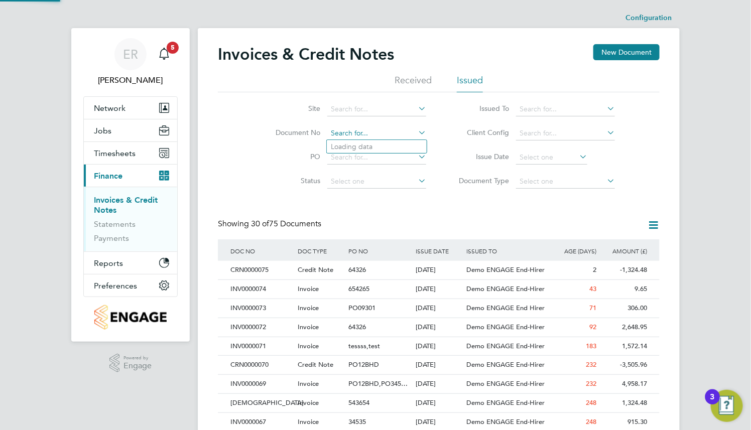
click at [400, 130] on input at bounding box center [376, 133] width 99 height 14
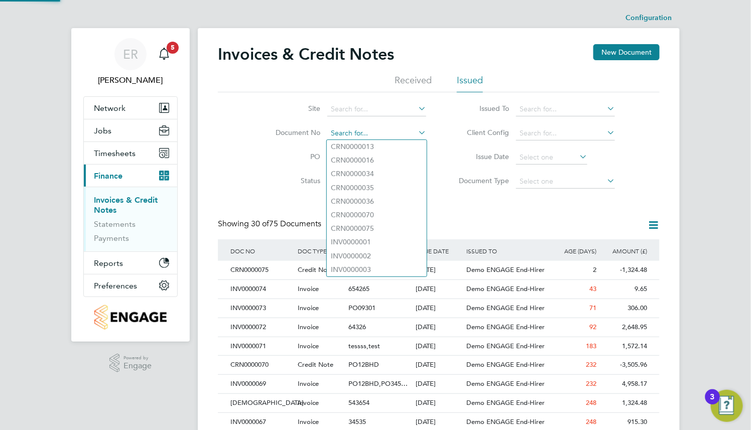
paste input "INV0000072"
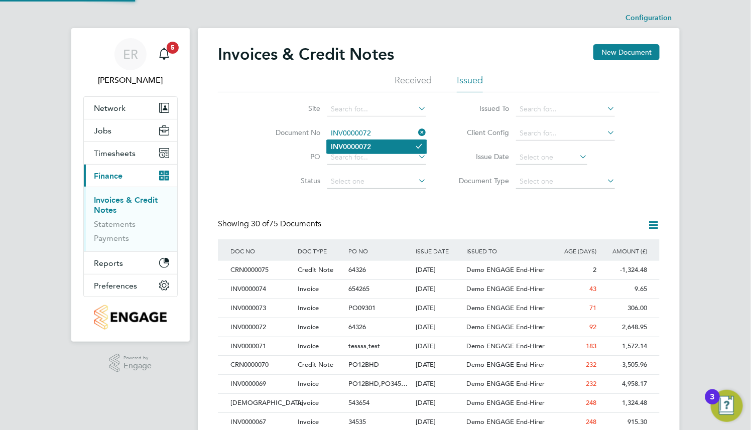
type input "INV0000072"
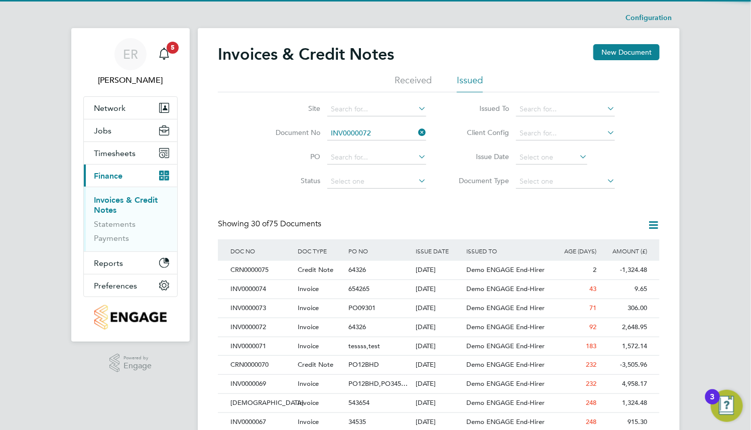
click at [400, 142] on li "INV0000072" at bounding box center [377, 147] width 100 height 14
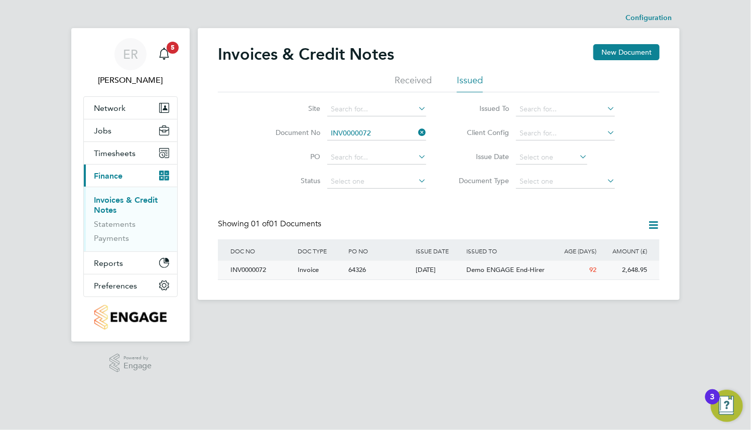
click at [332, 265] on div "Invoice" at bounding box center [320, 270] width 51 height 19
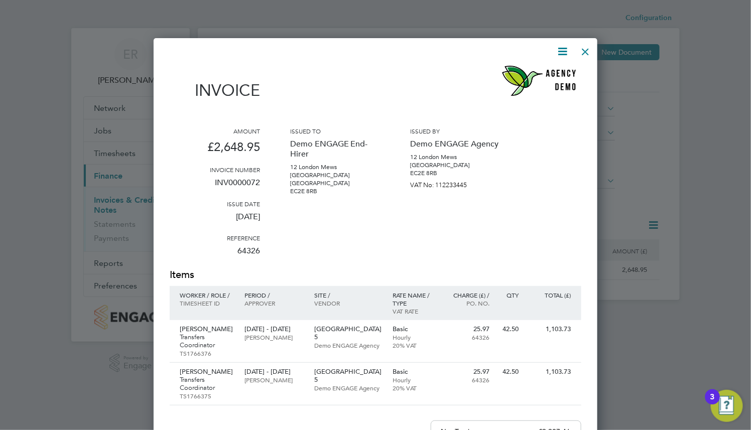
click at [561, 48] on icon at bounding box center [562, 51] width 13 height 13
click at [539, 76] on li "Download Invoice" at bounding box center [531, 75] width 69 height 14
click at [703, 258] on div at bounding box center [375, 215] width 751 height 430
click at [584, 57] on div at bounding box center [585, 49] width 18 height 18
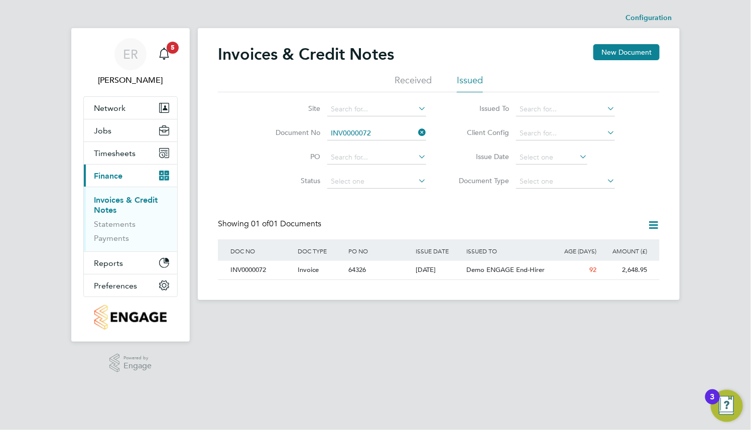
click at [416, 133] on icon at bounding box center [416, 132] width 0 height 14
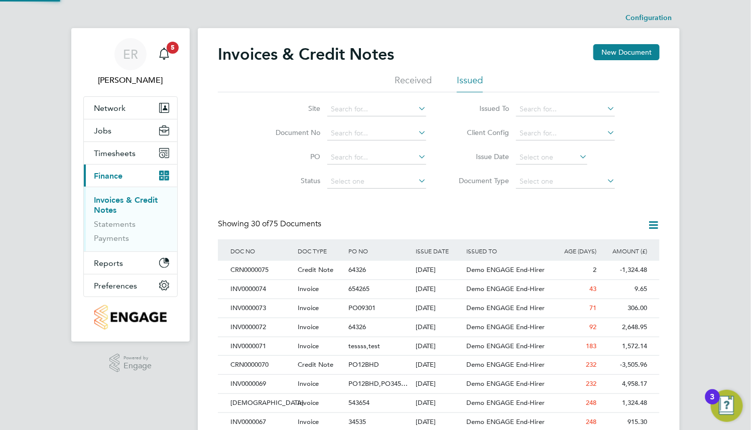
scroll to position [19, 68]
click at [335, 365] on div "Credit Note" at bounding box center [320, 365] width 51 height 19
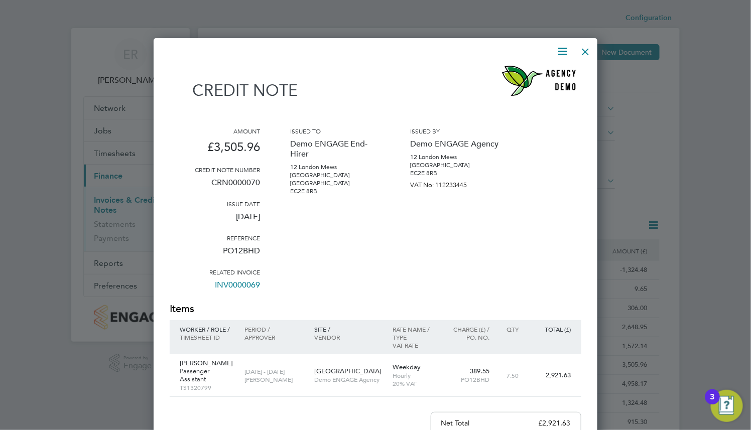
click at [579, 54] on div at bounding box center [585, 49] width 18 height 18
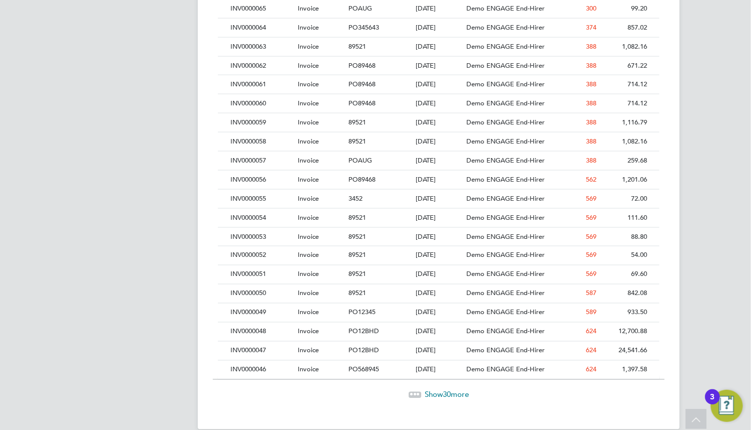
click at [435, 397] on span "Show 30 more" at bounding box center [446, 395] width 44 height 10
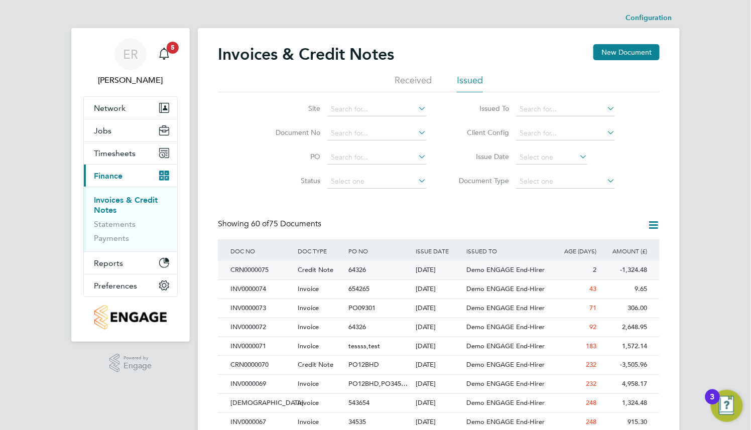
click at [375, 271] on div "64326" at bounding box center [379, 270] width 67 height 19
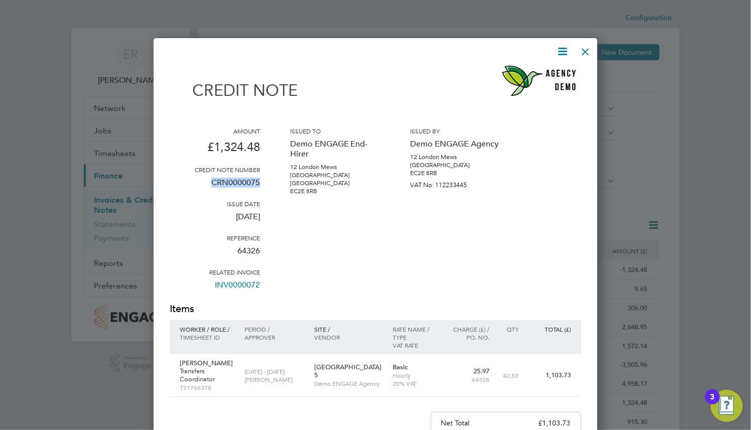
drag, startPoint x: 264, startPoint y: 183, endPoint x: 203, endPoint y: 187, distance: 61.3
click at [203, 187] on div "Amount £1,324.48 Credit note number CRN0000075 Issue date [DATE] Reference 6432…" at bounding box center [375, 214] width 411 height 175
copy p "CRN0000075"
click at [586, 50] on div at bounding box center [585, 49] width 18 height 18
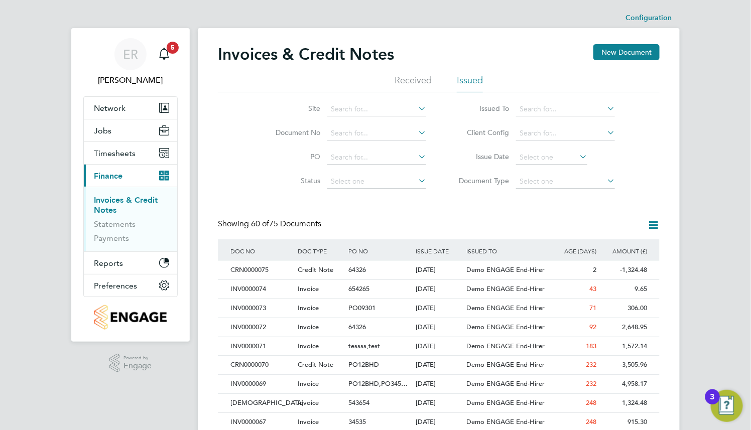
click at [426, 78] on li "Received" at bounding box center [412, 83] width 37 height 18
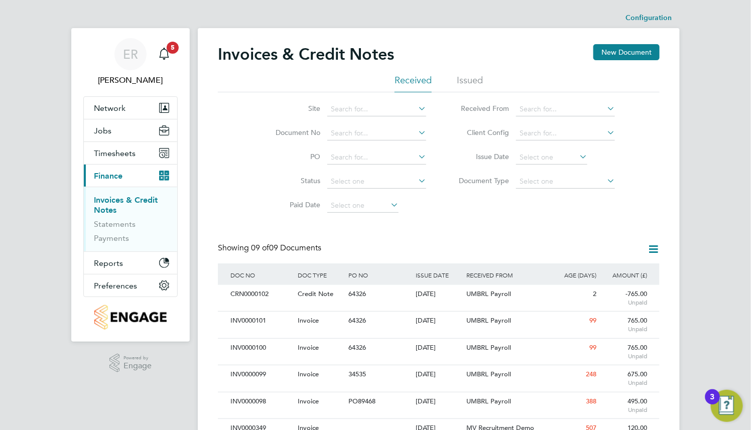
click at [469, 89] on li "Issued" at bounding box center [470, 83] width 26 height 18
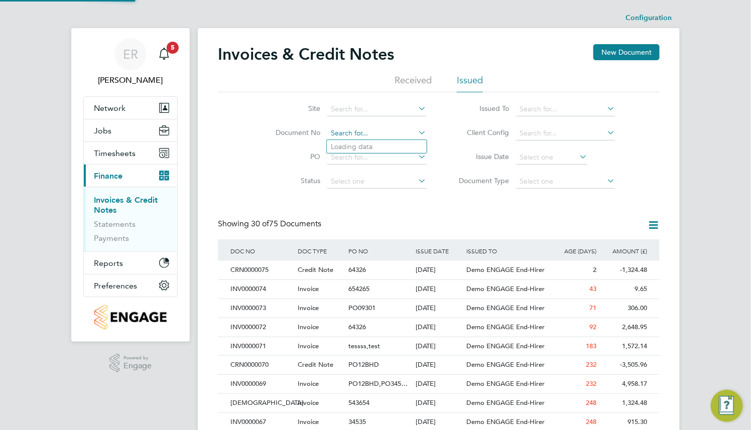
click at [364, 138] on input at bounding box center [376, 133] width 99 height 14
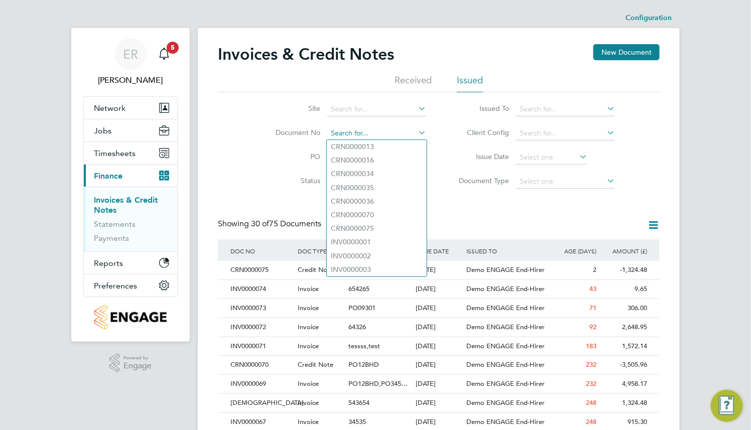
paste input "CRN0000075"
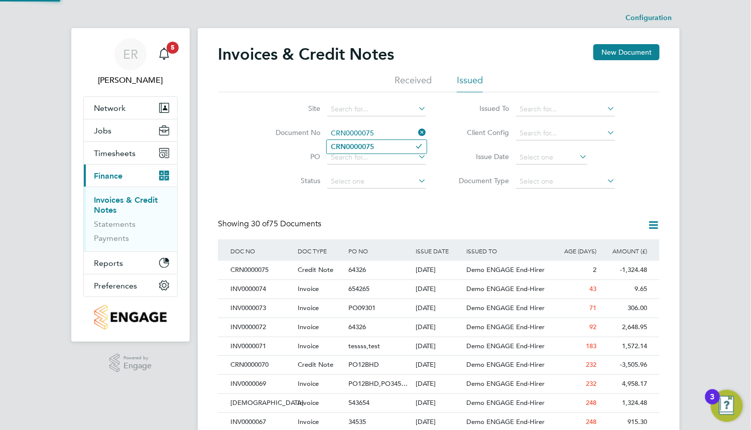
type input "CRN0000075"
click at [378, 146] on li "CRN0000075" at bounding box center [377, 147] width 100 height 14
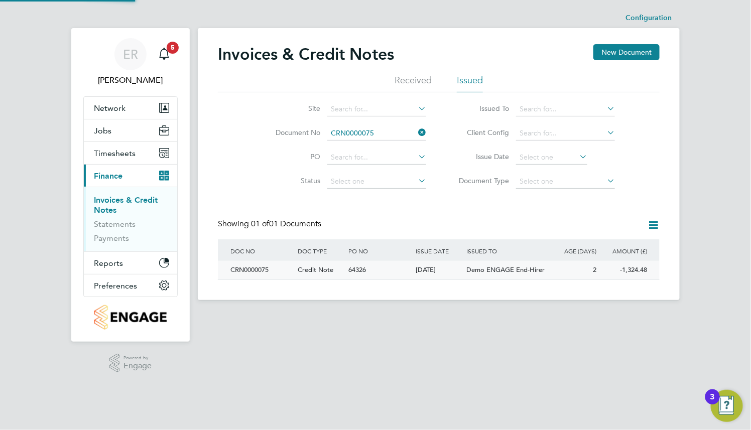
click at [309, 267] on span "Credit Note" at bounding box center [315, 269] width 36 height 9
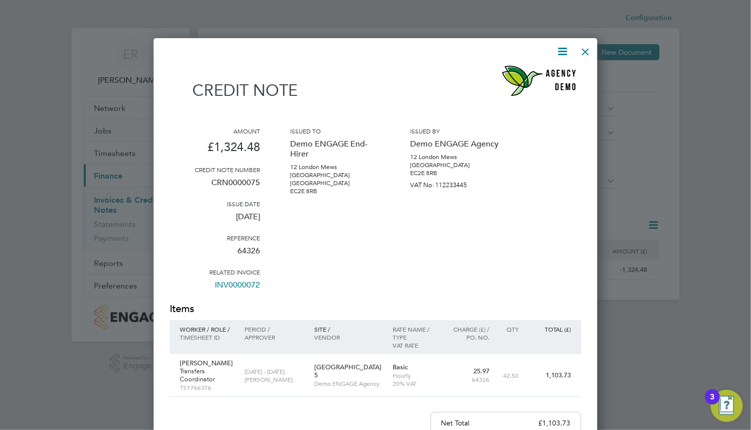
click at [561, 53] on icon at bounding box center [562, 51] width 13 height 13
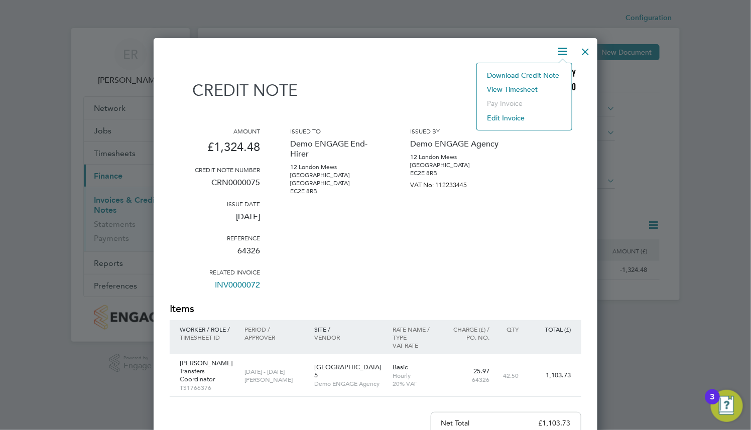
click at [520, 56] on div at bounding box center [369, 51] width 399 height 13
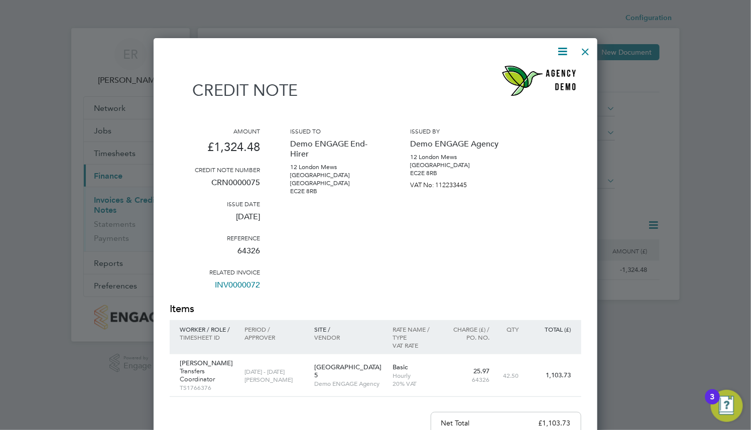
click at [563, 52] on icon at bounding box center [562, 51] width 13 height 13
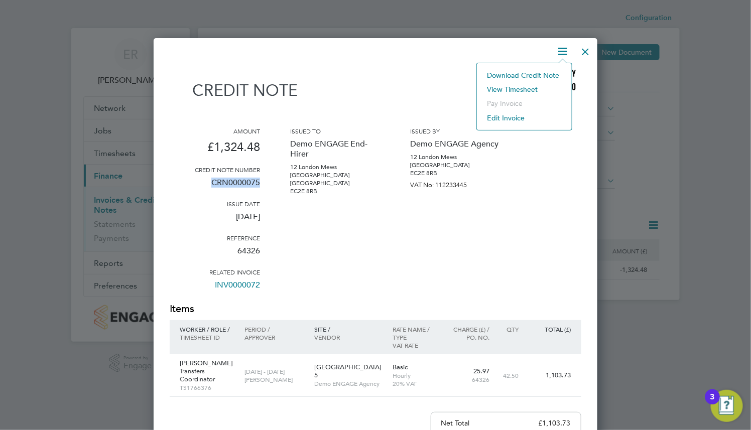
drag, startPoint x: 260, startPoint y: 177, endPoint x: 193, endPoint y: 181, distance: 67.8
click at [193, 181] on div "Amount £1,324.48 Credit note number CRN0000075 Issue date [DATE] Reference 6432…" at bounding box center [375, 214] width 411 height 175
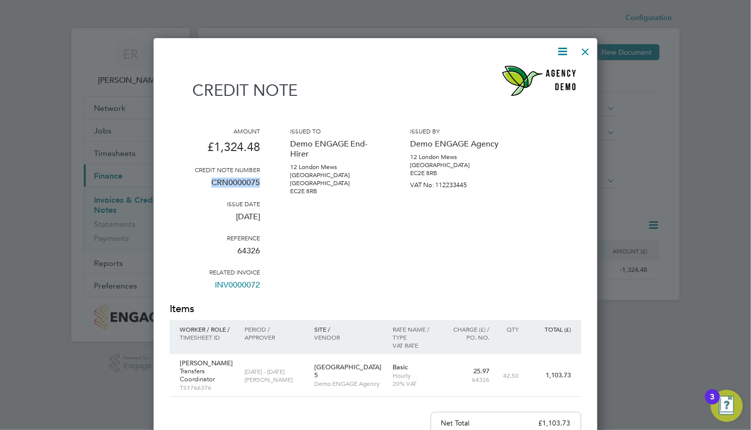
copy p "CRN0000075"
click at [578, 52] on div at bounding box center [585, 49] width 18 height 18
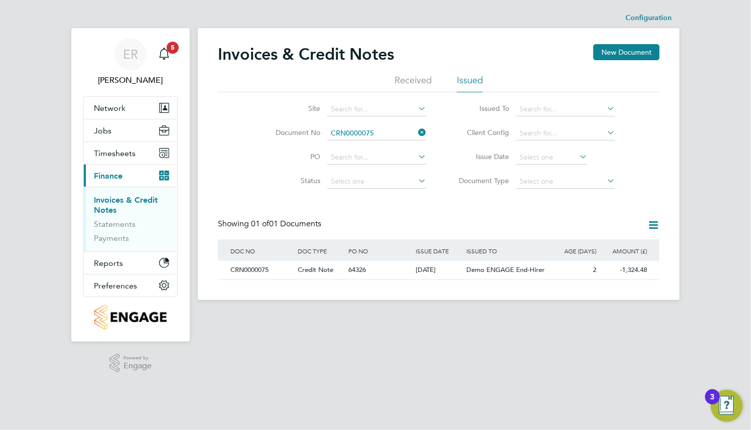
click at [416, 132] on icon at bounding box center [416, 132] width 0 height 14
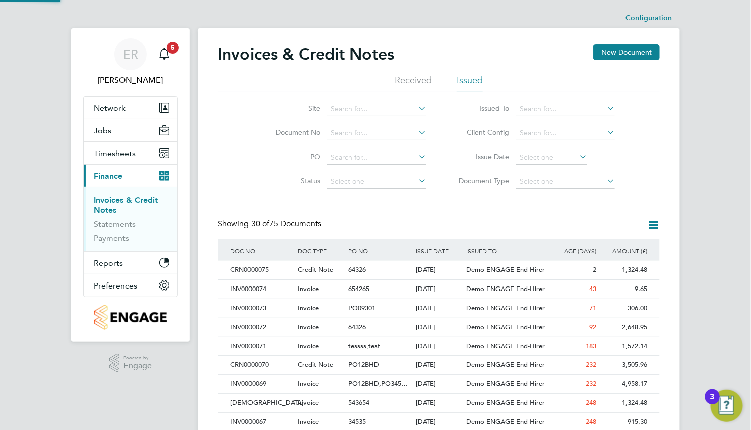
click at [414, 80] on li "Received" at bounding box center [412, 83] width 37 height 18
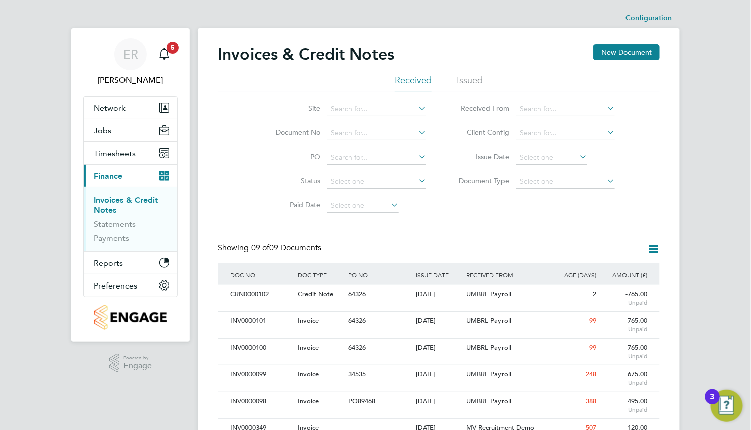
click at [474, 81] on li "Issued" at bounding box center [470, 83] width 26 height 18
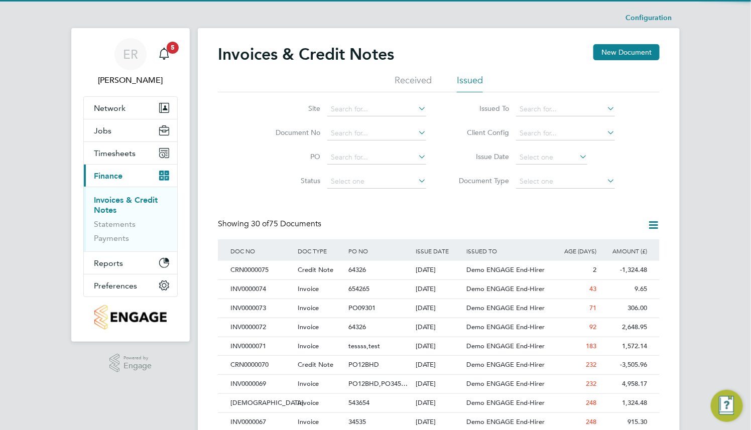
scroll to position [19, 68]
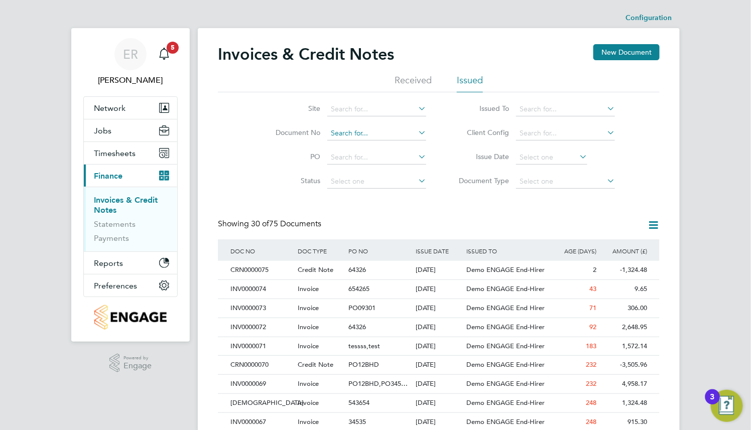
click at [401, 133] on input at bounding box center [376, 133] width 99 height 14
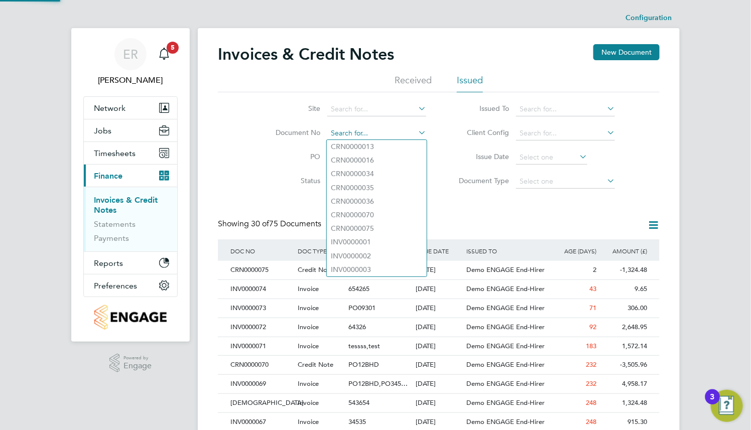
paste input "CRN0000075"
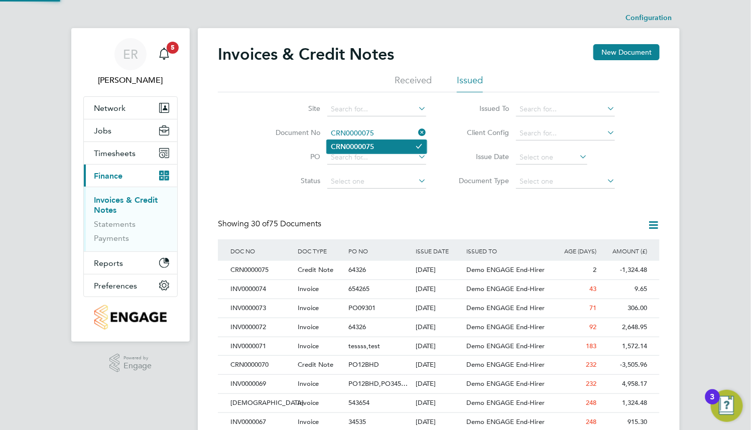
type input "CRN0000075"
click at [403, 148] on li "CRN0000075" at bounding box center [377, 147] width 100 height 14
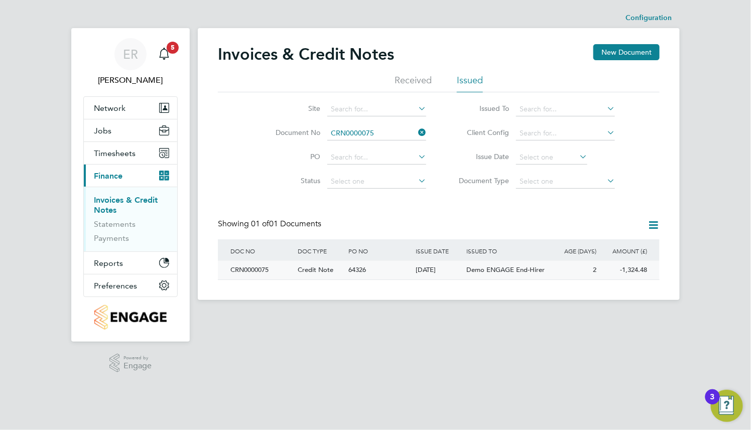
click at [336, 268] on div "Credit Note" at bounding box center [320, 270] width 51 height 19
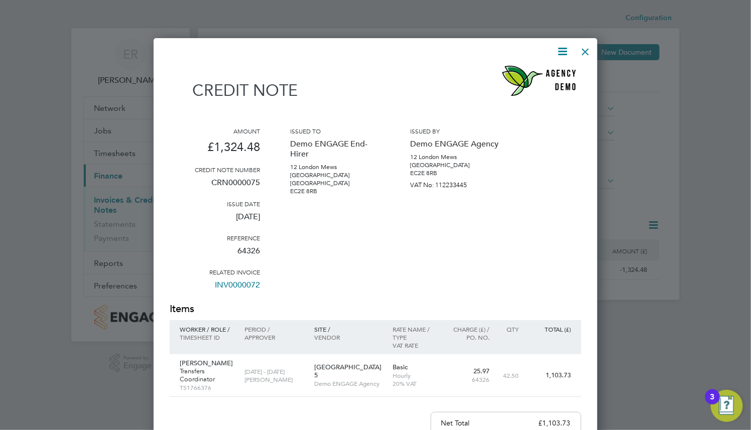
click at [561, 52] on icon at bounding box center [562, 51] width 13 height 13
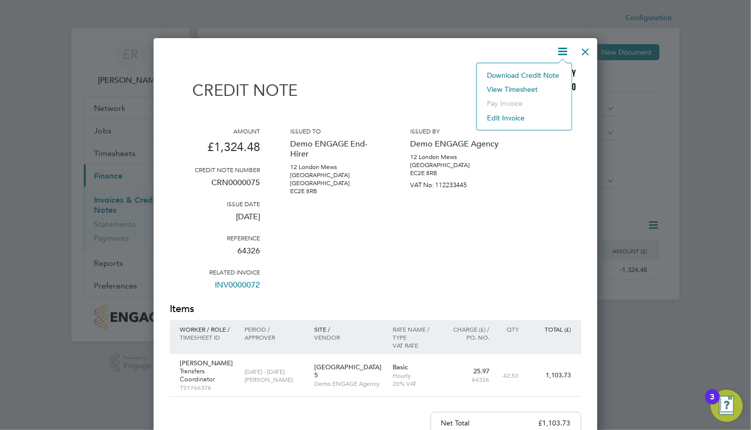
click at [546, 73] on li "Download Credit Note" at bounding box center [524, 75] width 85 height 14
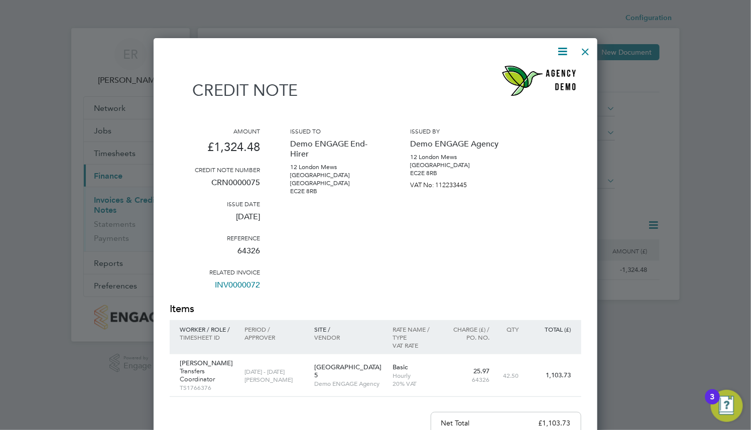
click at [587, 53] on div at bounding box center [585, 49] width 18 height 18
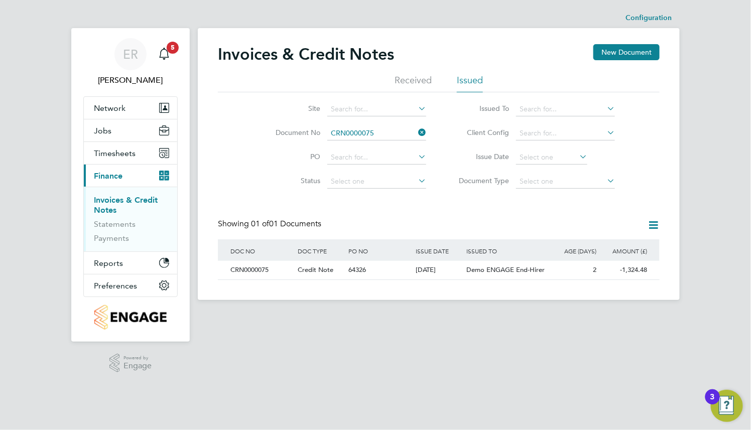
click at [416, 133] on icon at bounding box center [416, 132] width 0 height 14
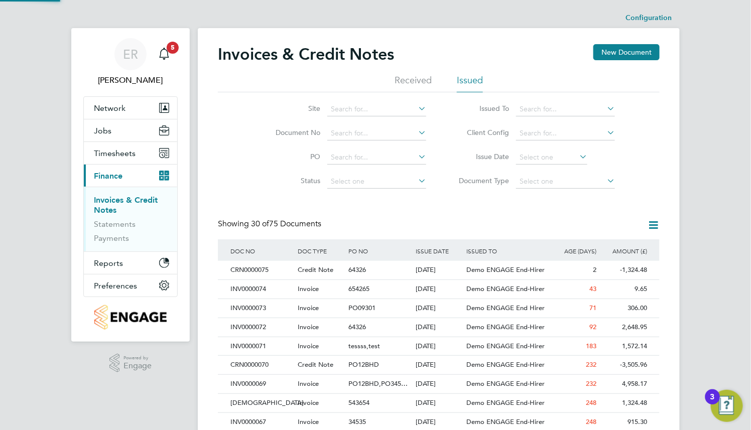
click at [405, 82] on li "Received" at bounding box center [412, 83] width 37 height 18
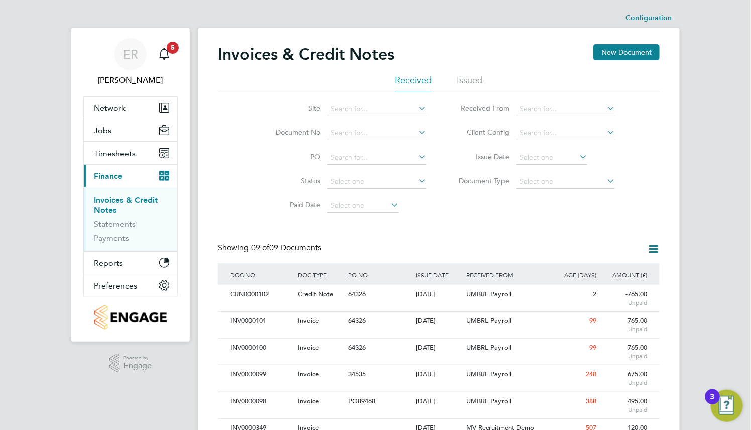
click at [469, 78] on li "Issued" at bounding box center [470, 83] width 26 height 18
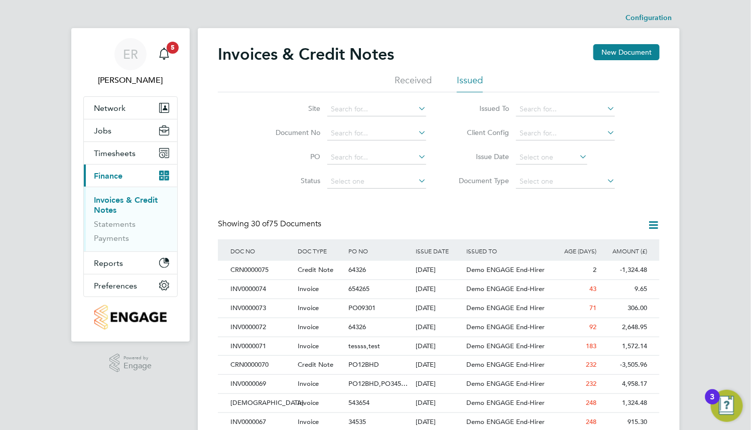
click at [405, 77] on li "Received" at bounding box center [412, 83] width 37 height 18
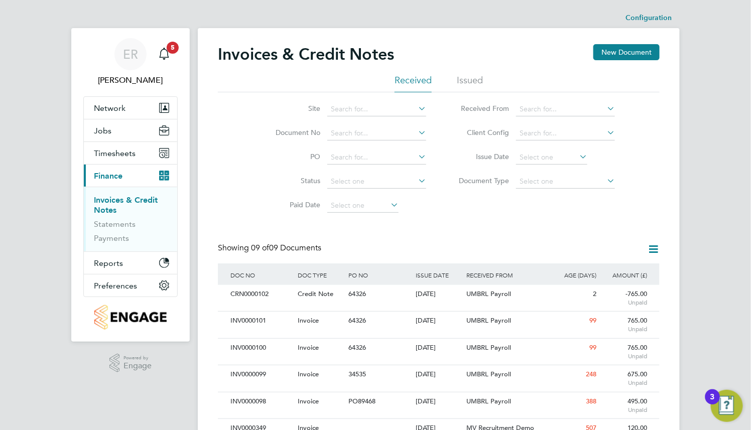
click at [469, 78] on li "Issued" at bounding box center [470, 83] width 26 height 18
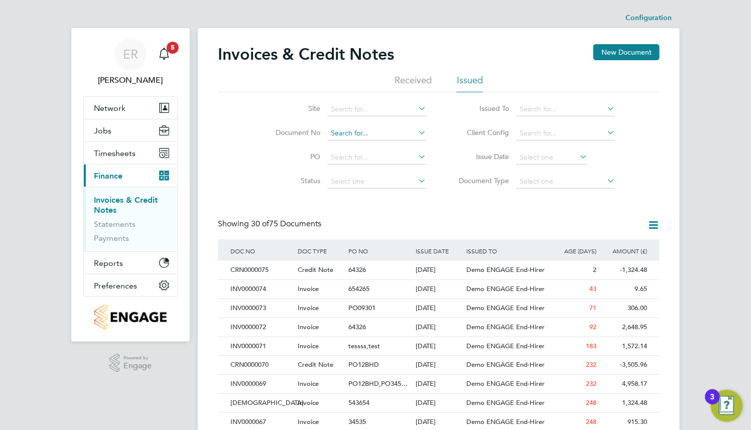
click at [403, 129] on input at bounding box center [376, 133] width 99 height 14
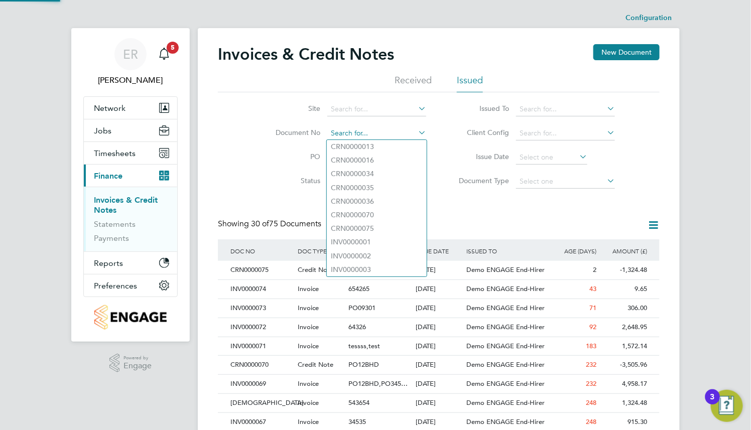
paste input "CRN0000075"
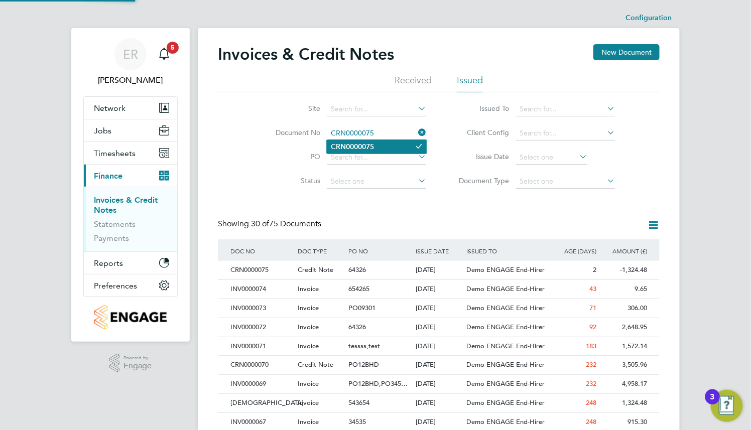
type input "CRN0000075"
click at [400, 142] on li "CRN0000075" at bounding box center [377, 147] width 100 height 14
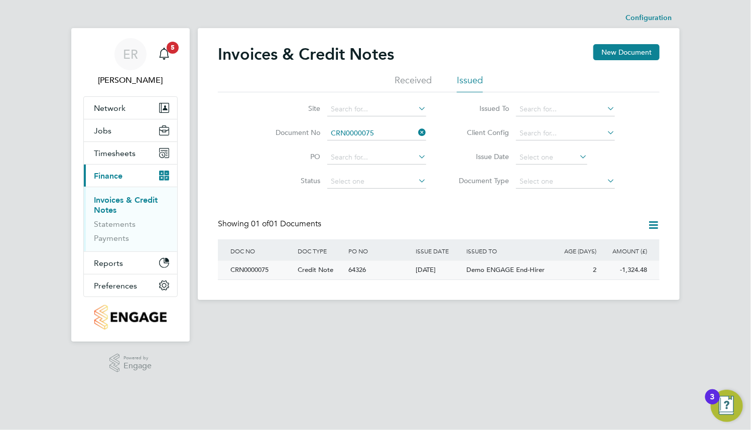
click at [334, 271] on div "Credit Note" at bounding box center [320, 270] width 51 height 19
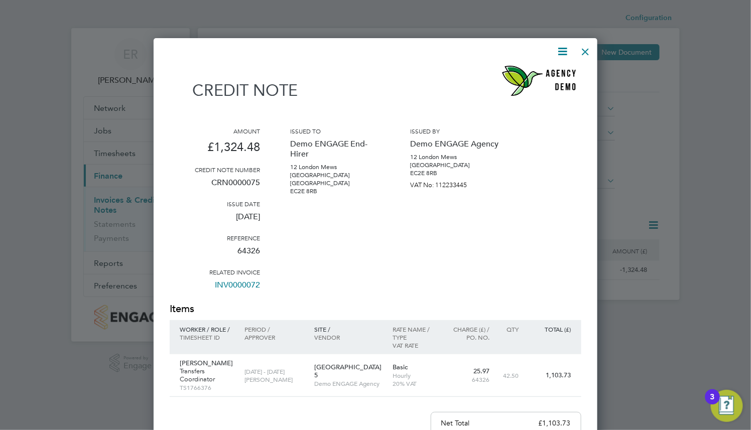
click at [563, 53] on icon at bounding box center [562, 51] width 13 height 13
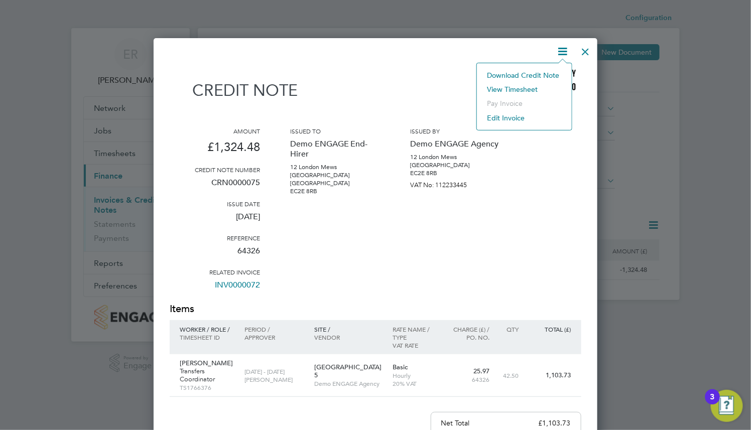
click at [543, 74] on li "Download Credit Note" at bounding box center [524, 75] width 85 height 14
